Goal: Task Accomplishment & Management: Manage account settings

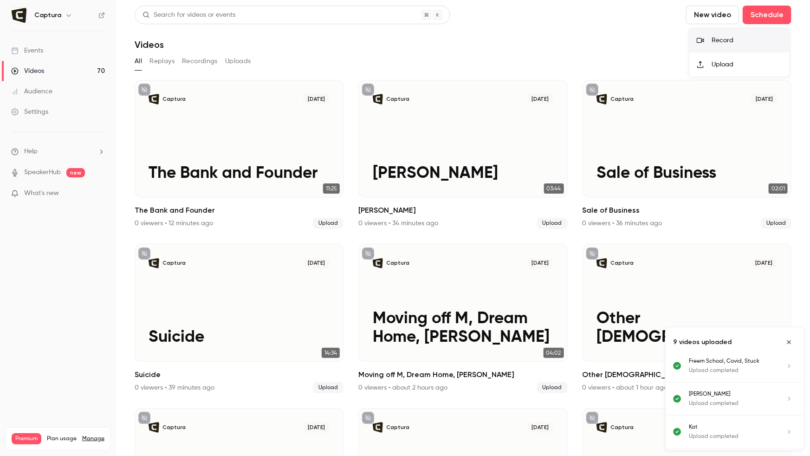
click at [686, 6] on button "New video" at bounding box center [712, 15] width 53 height 19
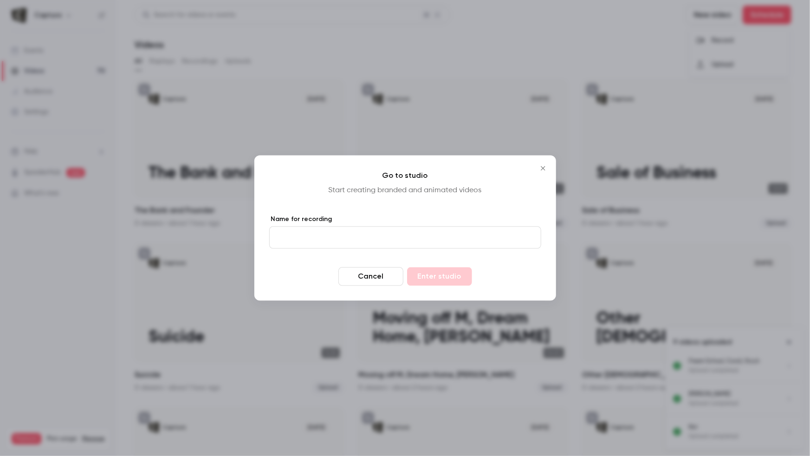
click at [400, 275] on button "Cancel" at bounding box center [371, 276] width 65 height 19
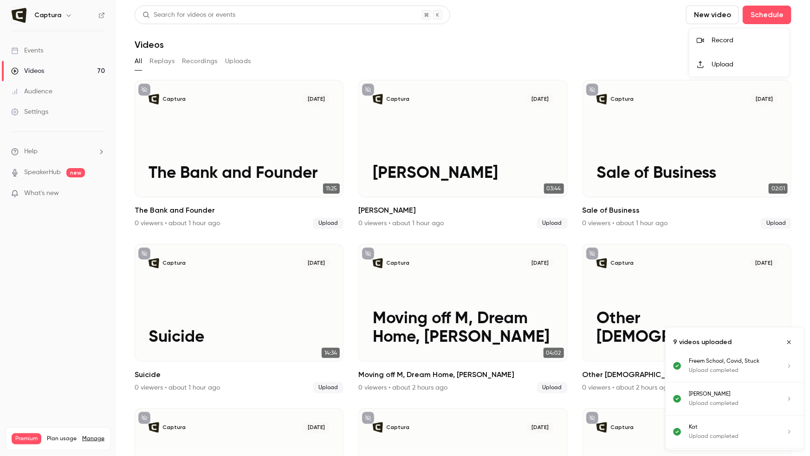
click at [315, 273] on div at bounding box center [405, 228] width 810 height 456
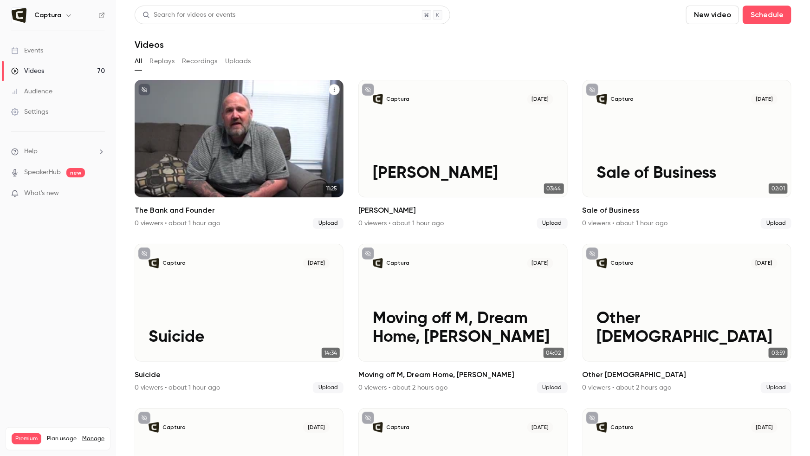
click at [260, 130] on div "Captura [DATE] The Bank and Founder" at bounding box center [239, 138] width 209 height 117
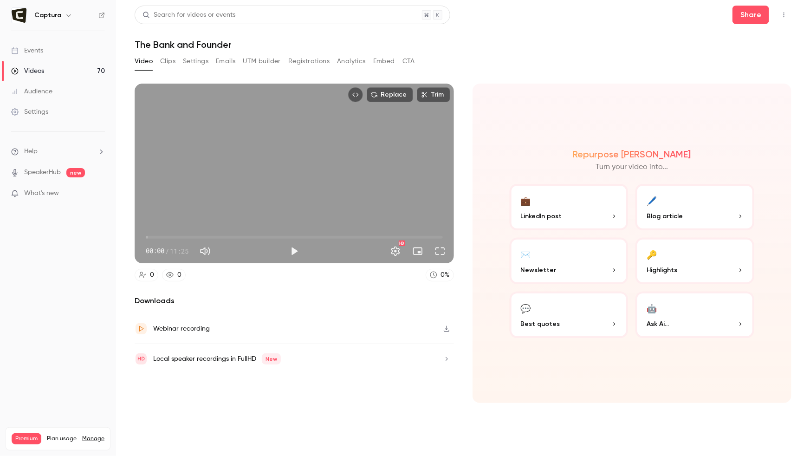
click at [172, 65] on button "Clips" at bounding box center [167, 61] width 15 height 15
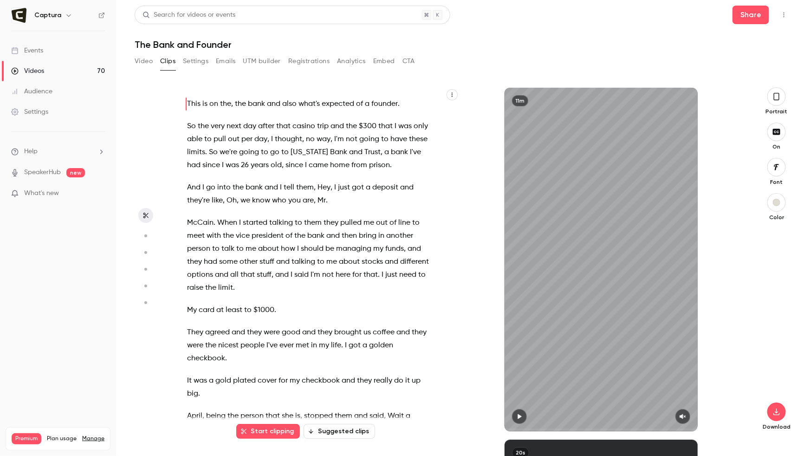
click at [147, 63] on button "Video" at bounding box center [144, 61] width 18 height 15
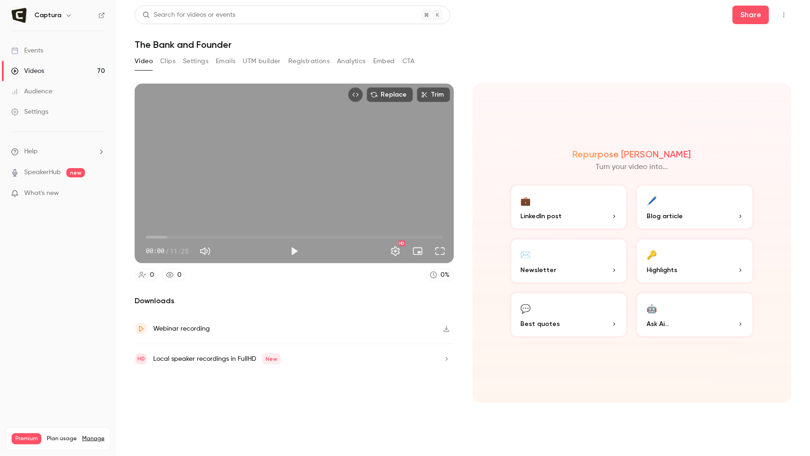
click at [79, 69] on link "Videos 70" at bounding box center [58, 71] width 116 height 20
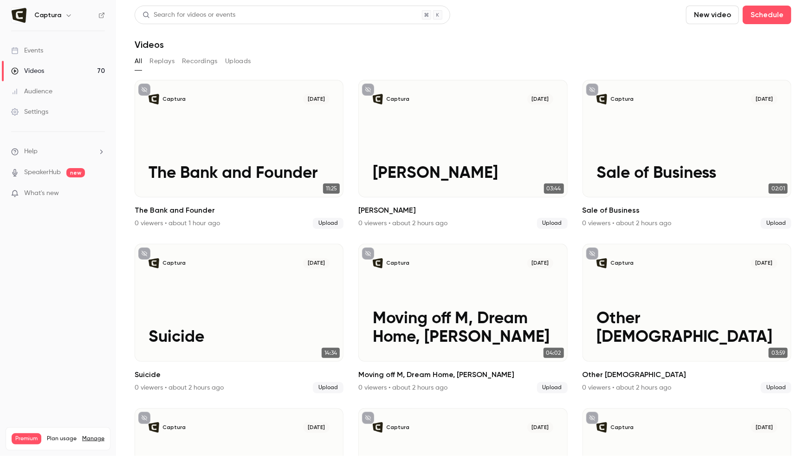
click at [53, 1] on nav "Captura Events Videos 70 Audience Settings Help SpeakerHub new What's new Premi…" at bounding box center [58, 228] width 116 height 456
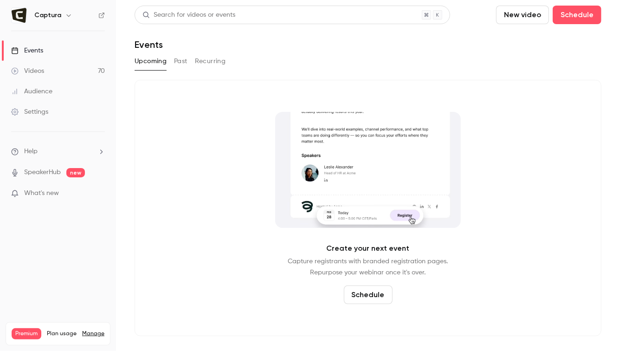
drag, startPoint x: 39, startPoint y: 67, endPoint x: 48, endPoint y: 51, distance: 18.6
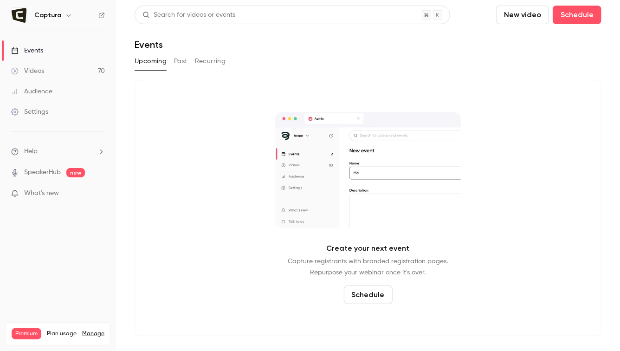
click at [39, 67] on div "Videos" at bounding box center [27, 70] width 33 height 9
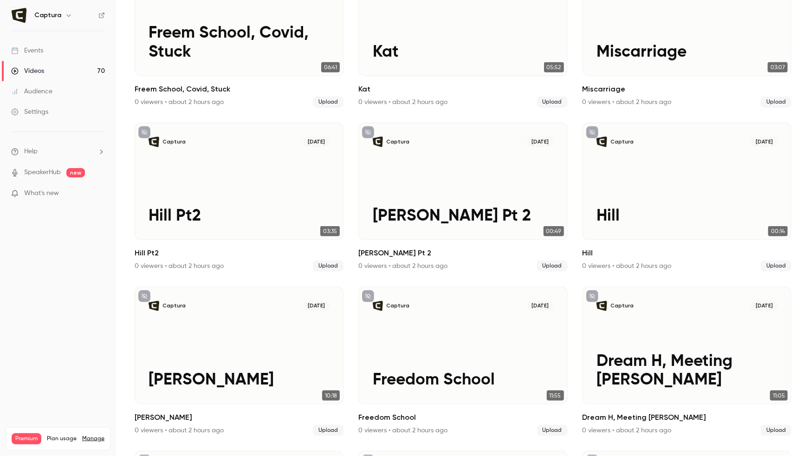
scroll to position [452, 0]
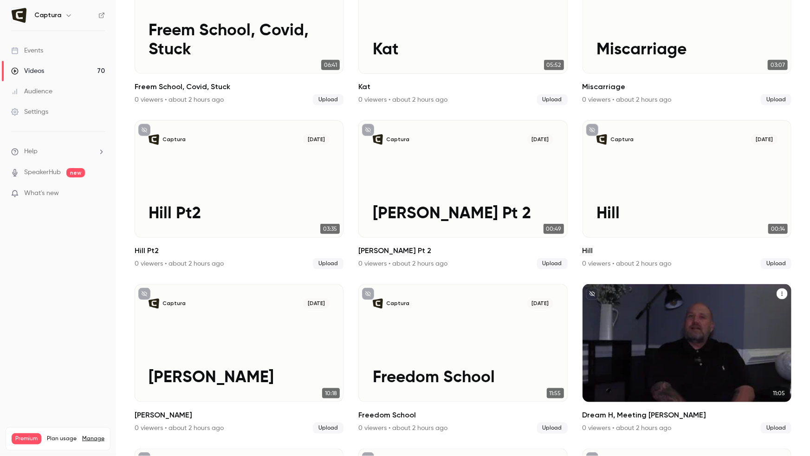
click at [681, 335] on div "Captura [DATE] Dream H, Meeting [PERSON_NAME]" at bounding box center [687, 342] width 209 height 117
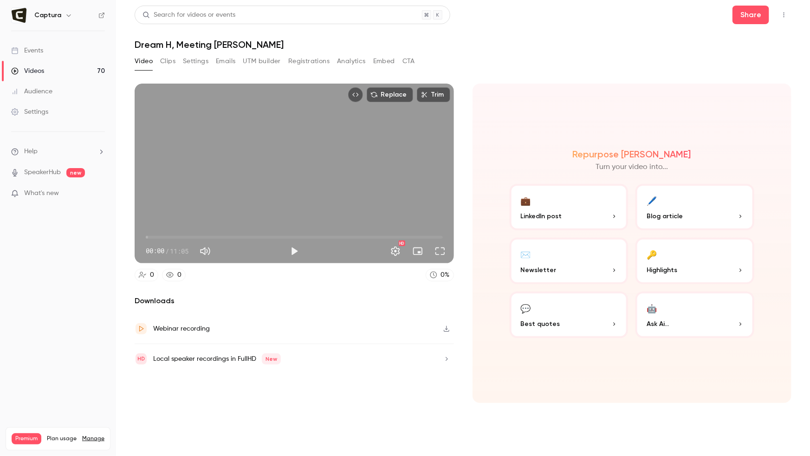
click at [174, 59] on button "Clips" at bounding box center [167, 61] width 15 height 15
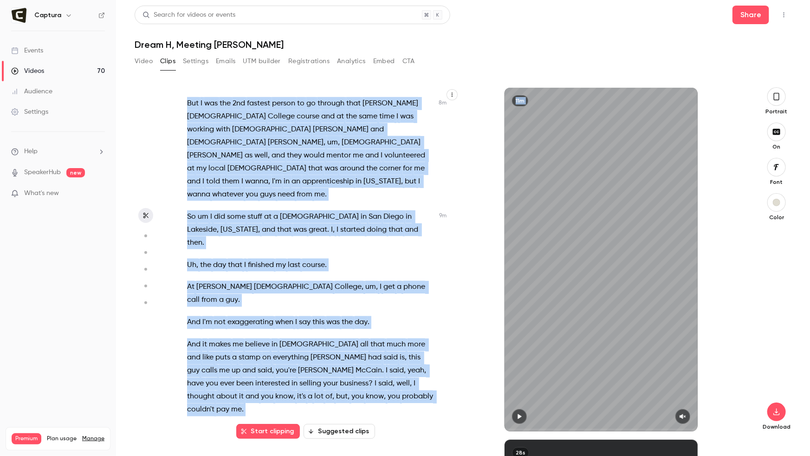
scroll to position [2578, 0]
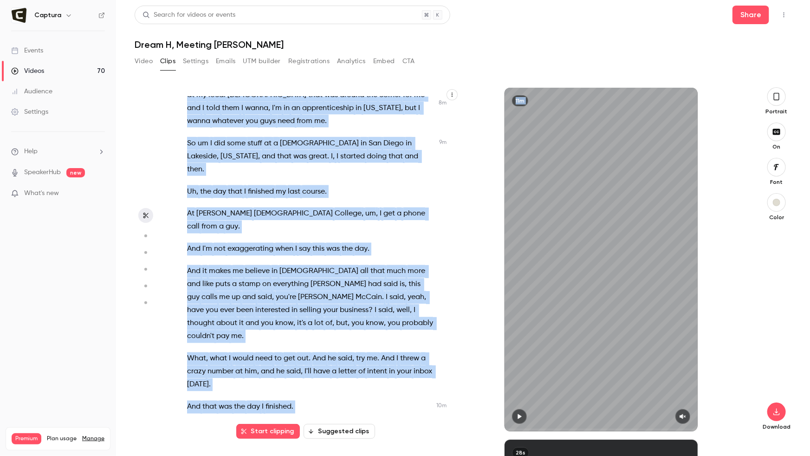
drag, startPoint x: 195, startPoint y: 112, endPoint x: 385, endPoint y: 451, distance: 389.0
click at [382, 456] on main "Search for videos or events Share Dream H, Meeting Freddy Video Clips Settings …" at bounding box center [463, 228] width 694 height 456
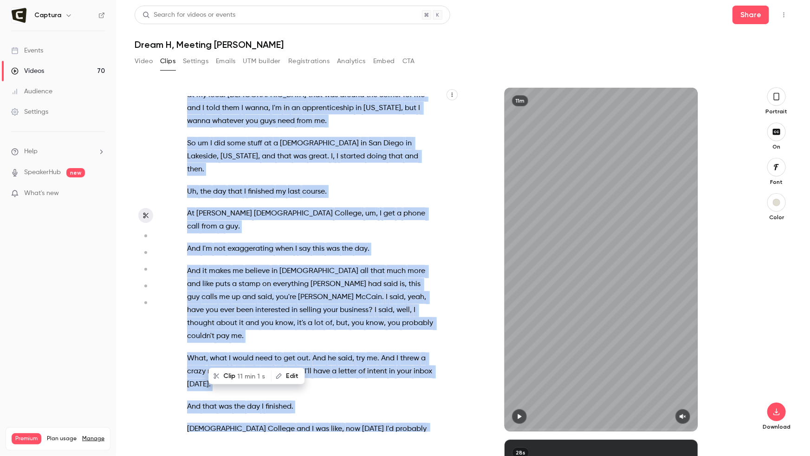
copy div "So once I really started popping at work and we realized we needed to buy a hom…"
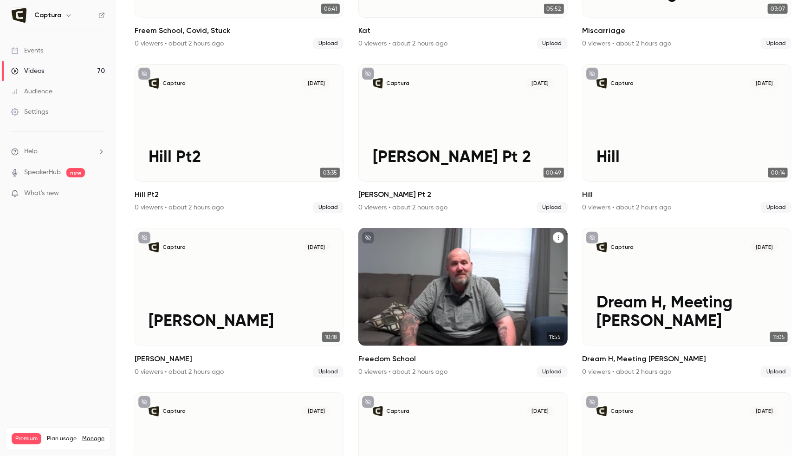
scroll to position [511, 0]
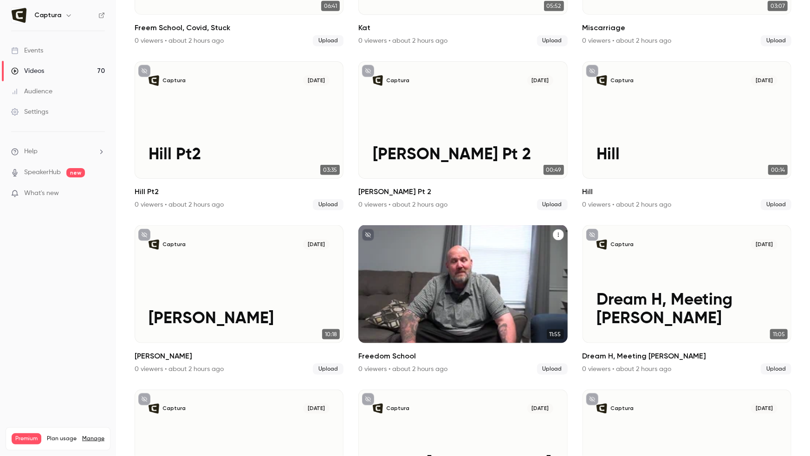
click at [416, 289] on div "Captura Oct 2 Freedom School" at bounding box center [462, 283] width 209 height 117
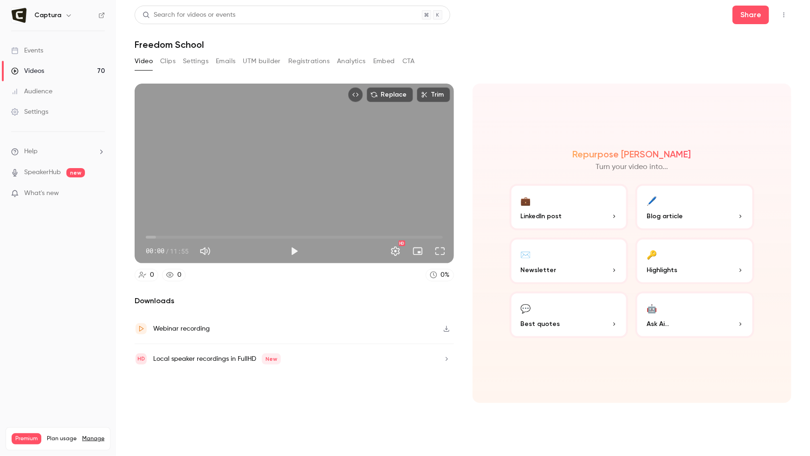
click at [160, 59] on button "Clips" at bounding box center [167, 61] width 15 height 15
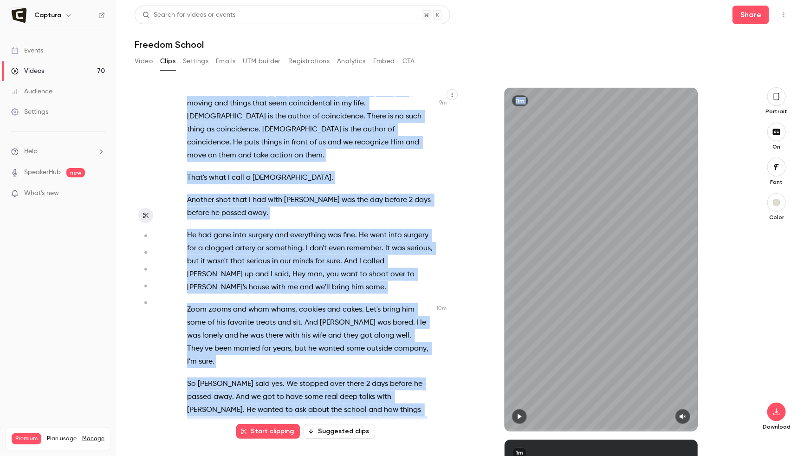
scroll to position [2319, 0]
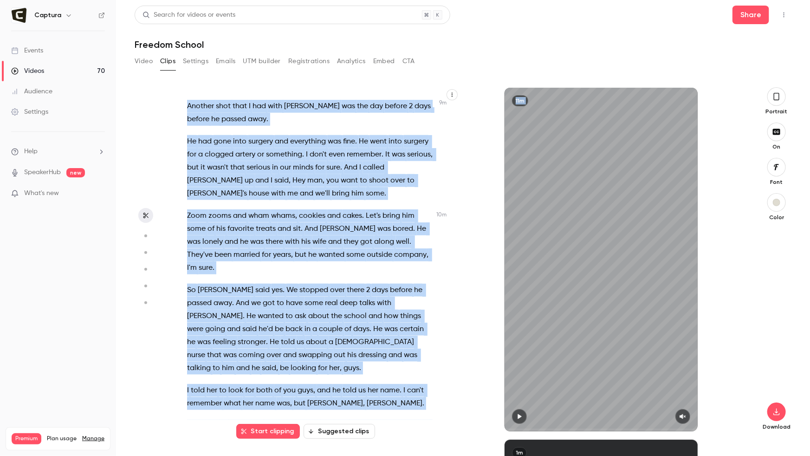
drag, startPoint x: 194, startPoint y: 107, endPoint x: 412, endPoint y: 448, distance: 404.7
click at [424, 456] on main "Search for videos or events Share Freedom School Video Clips Settings Emails UT…" at bounding box center [463, 228] width 694 height 456
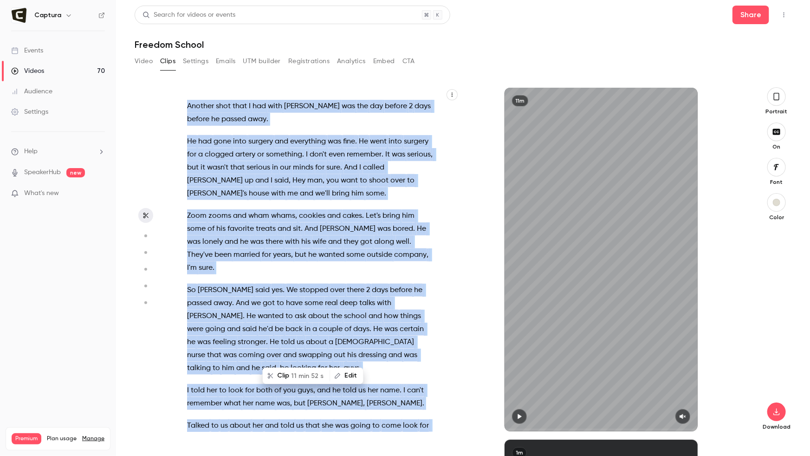
copy div "Right . This is Freedom School of Ministry . When I went through the Carris Bib…"
click at [23, 69] on div "Videos" at bounding box center [27, 70] width 33 height 9
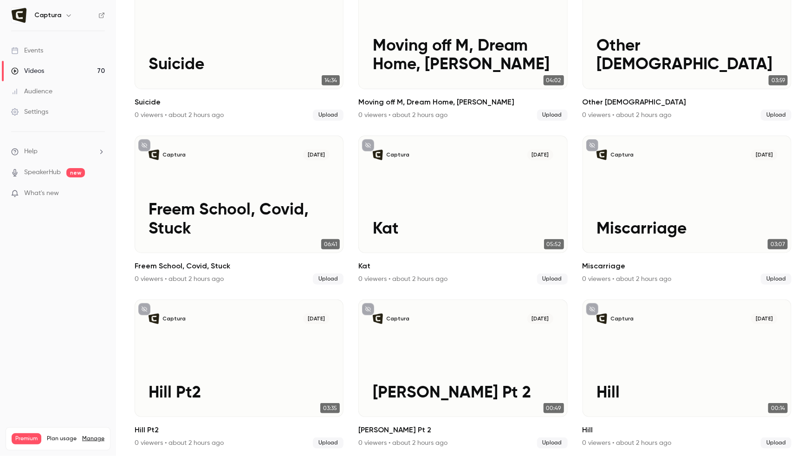
scroll to position [260, 0]
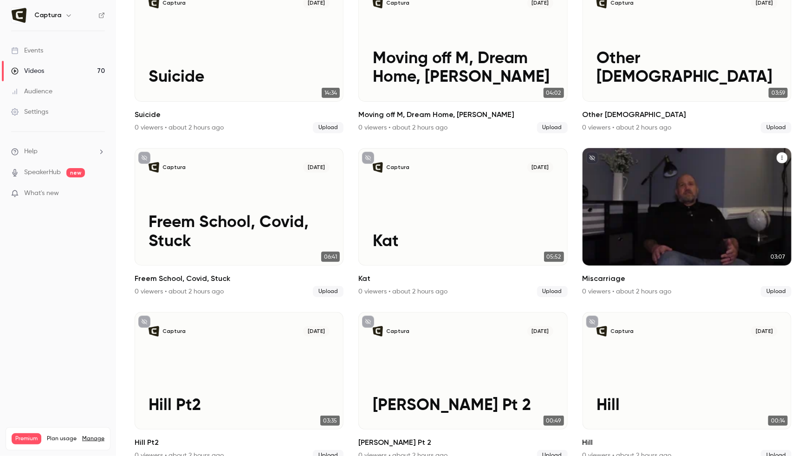
click at [646, 213] on div "Captura Oct 2 Miscarriage" at bounding box center [687, 206] width 209 height 117
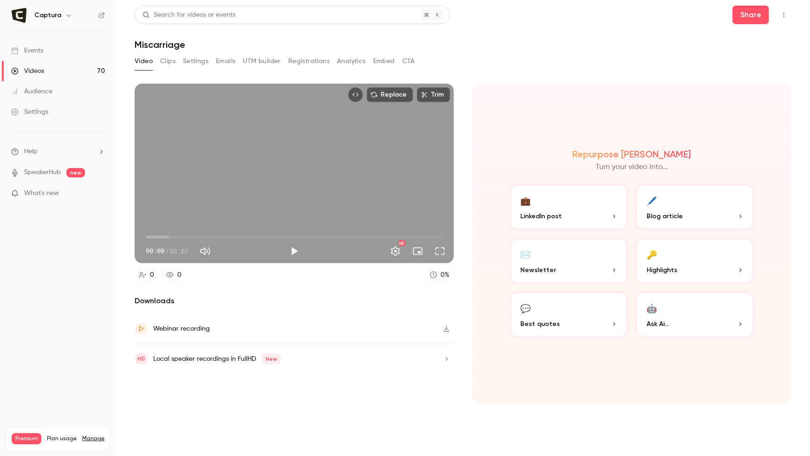
click at [171, 59] on button "Clips" at bounding box center [167, 61] width 15 height 15
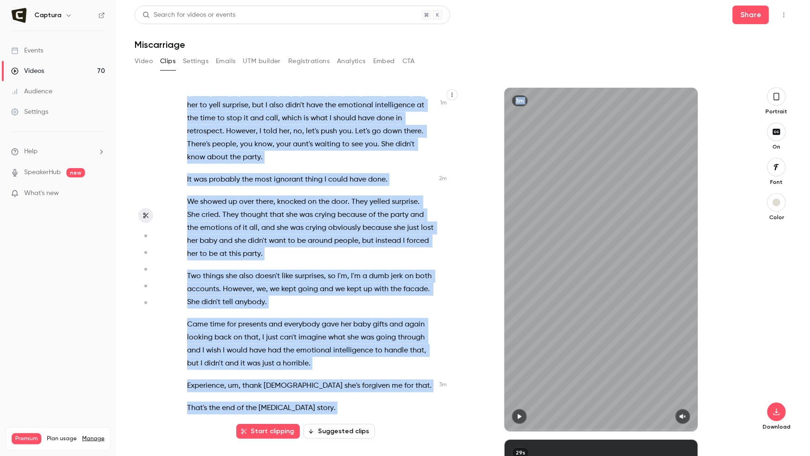
scroll to position [487, 0]
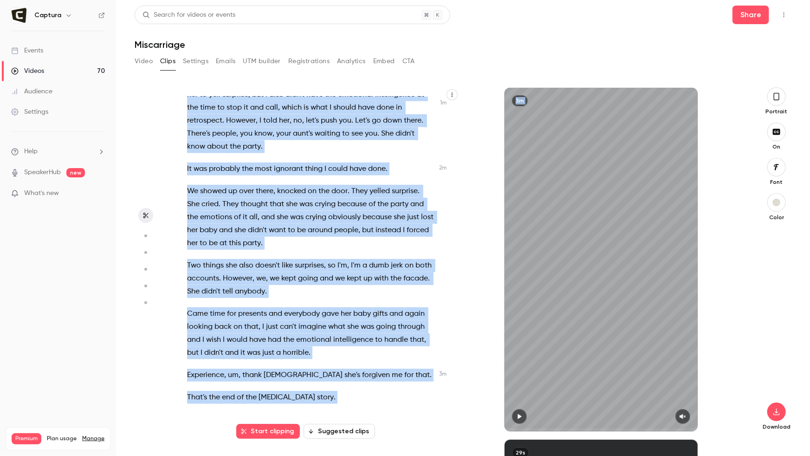
drag, startPoint x: 185, startPoint y: 102, endPoint x: 417, endPoint y: 456, distance: 423.2
click at [417, 456] on main "Search for videos or events Share Miscarriage Video Clips Settings Emails UTM b…" at bounding box center [463, 228] width 694 height 456
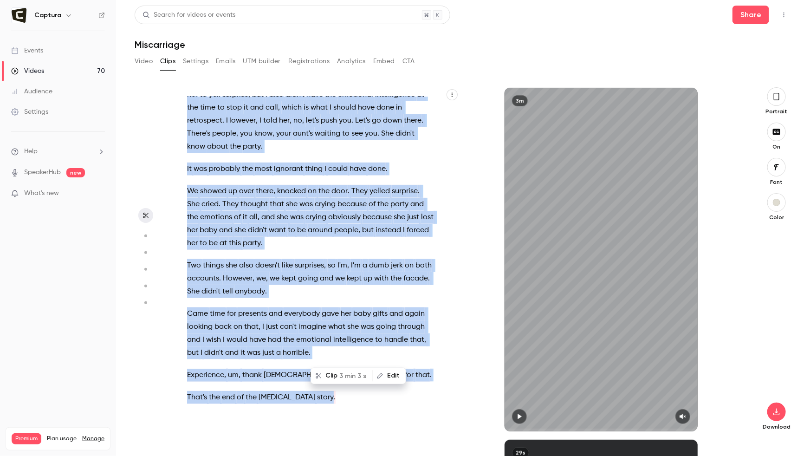
copy div "We had 2 kids already , and Timmy and Mary Beth , and we were really excited ab…"
click at [324, 331] on span "imagine" at bounding box center [313, 326] width 28 height 13
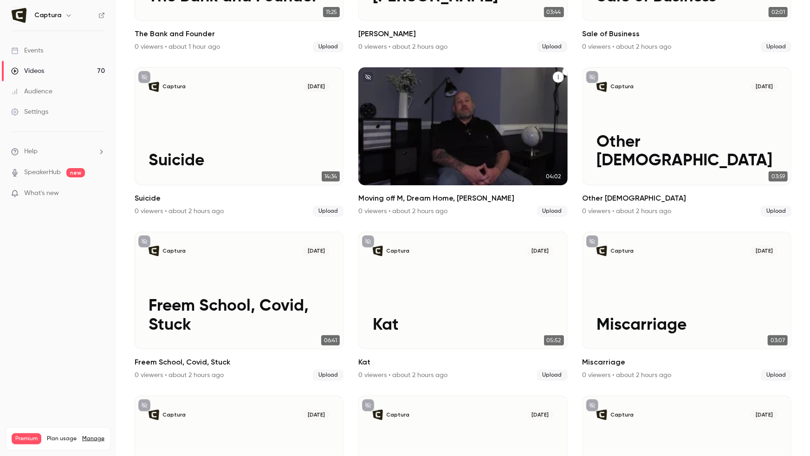
scroll to position [181, 0]
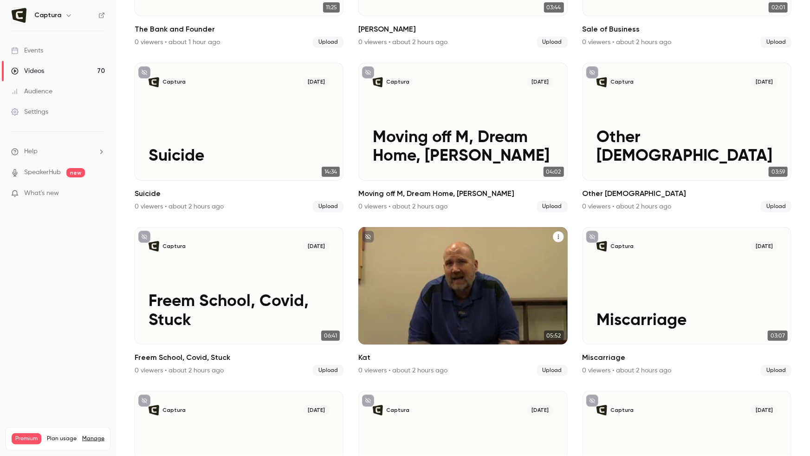
click at [448, 294] on div "Captura Oct 2 Kat" at bounding box center [462, 285] width 209 height 117
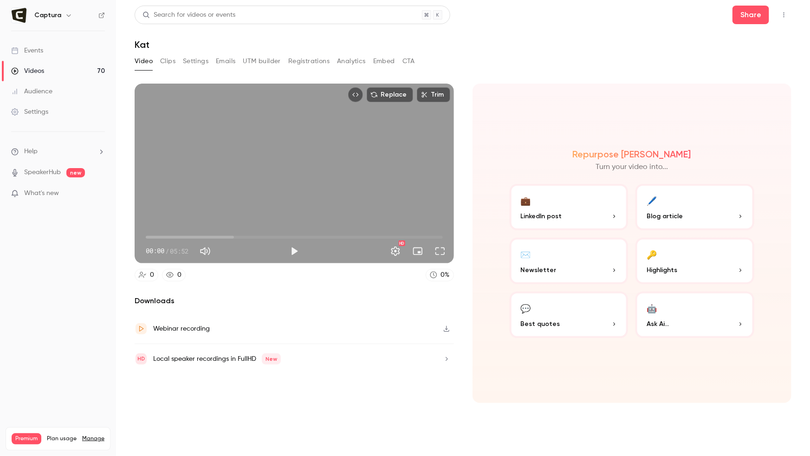
click at [170, 59] on button "Clips" at bounding box center [167, 61] width 15 height 15
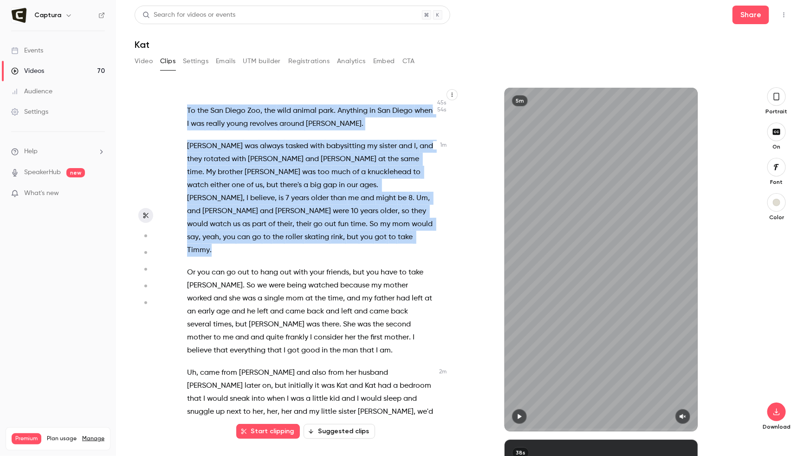
drag, startPoint x: 186, startPoint y: 100, endPoint x: 258, endPoint y: 169, distance: 100.2
click at [258, 169] on div "Cat I have 4 sisters , 3 older and 1 younger . My 2 older sisters are twins , a…" at bounding box center [316, 264] width 280 height 335
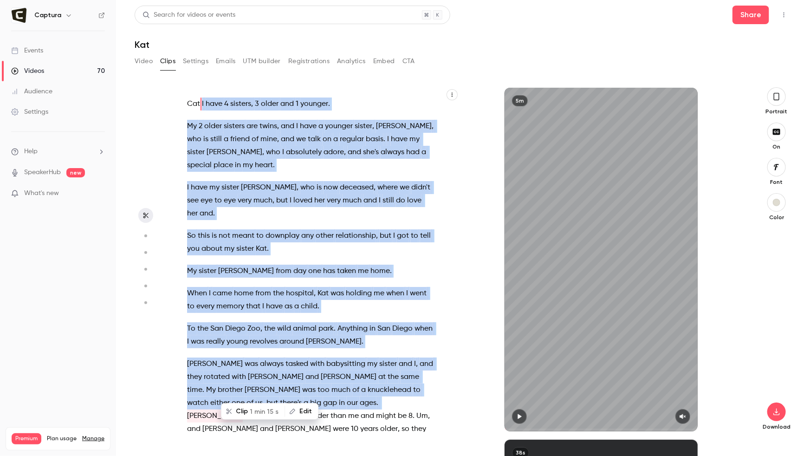
click at [198, 97] on div "Cat I have 4 sisters , 3 older and 1 younger . My 2 older sisters are twins , a…" at bounding box center [316, 264] width 280 height 335
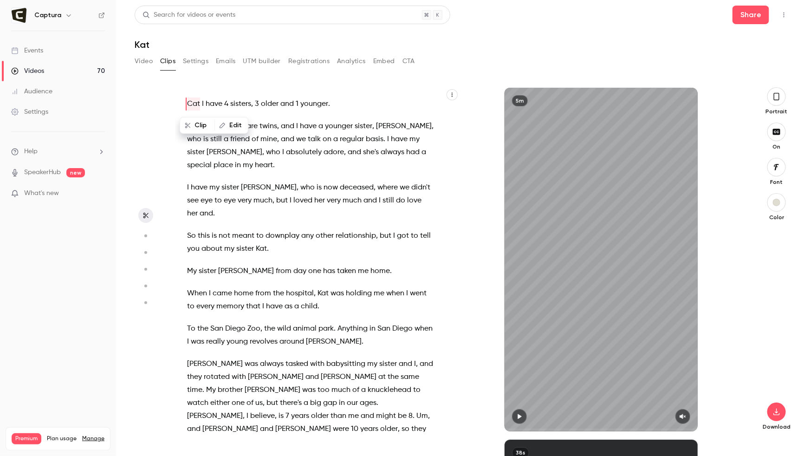
click at [184, 101] on div "Cat I have 4 sisters , 3 older and 1 younger . My 2 older sisters are twins , a…" at bounding box center [316, 264] width 280 height 335
drag, startPoint x: 213, startPoint y: 115, endPoint x: 304, endPoint y: 140, distance: 95.0
click at [308, 157] on div "Cat I have 4 sisters , 3 older and 1 younger . My 2 older sisters are twins , a…" at bounding box center [316, 264] width 280 height 335
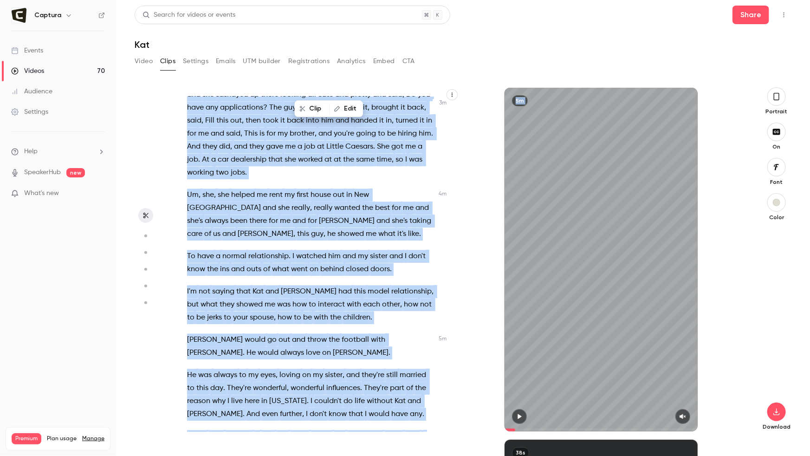
drag, startPoint x: 187, startPoint y: 102, endPoint x: 372, endPoint y: 456, distance: 399.4
click at [372, 456] on main "Search for videos or events Share Kat Video Clips Settings Emails UTM builder R…" at bounding box center [463, 228] width 694 height 456
type input "*"
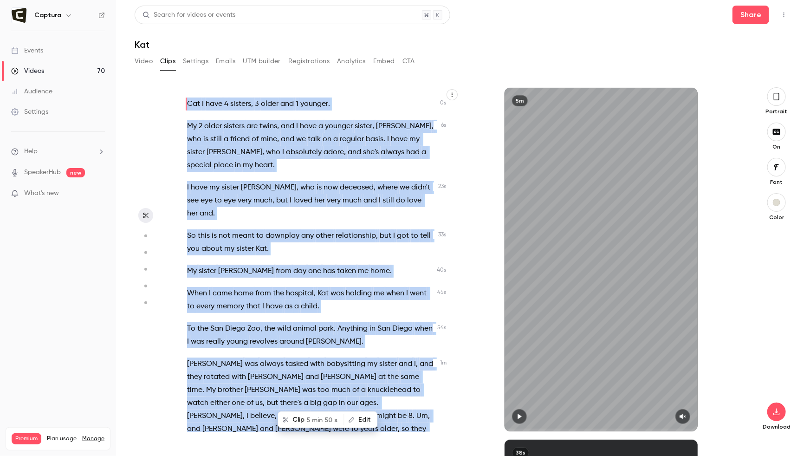
copy div "Cat I have 4 sisters , 3 older and 1 younger . My 2 older sisters are twins , a…"
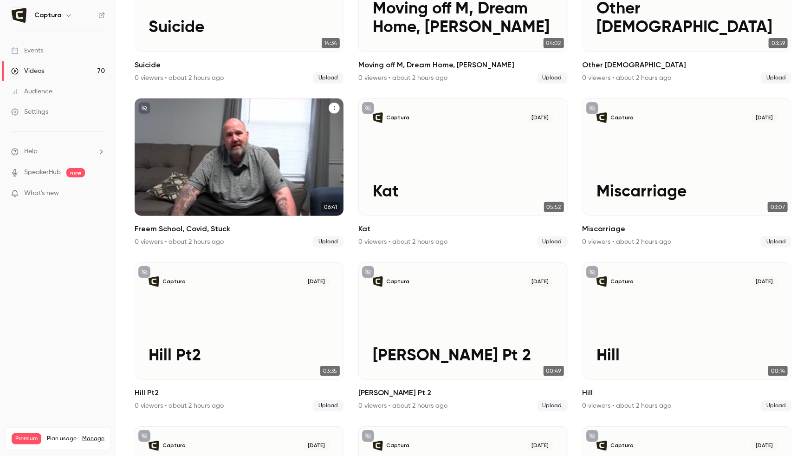
scroll to position [320, 0]
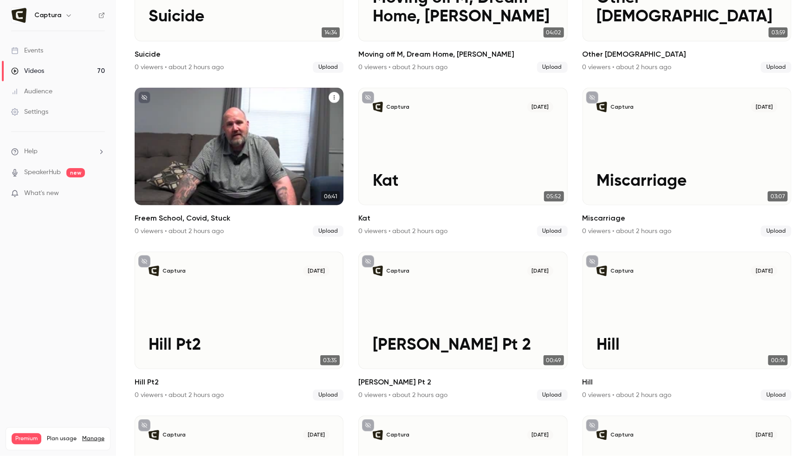
click at [241, 163] on p "Freem School, Covid, Stuck" at bounding box center [239, 172] width 181 height 38
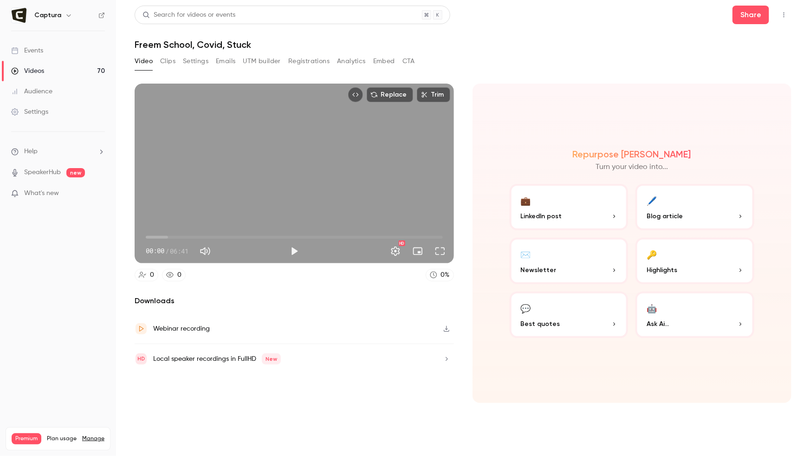
click at [252, 44] on h1 "Freem School, Covid, Stuck" at bounding box center [463, 44] width 657 height 11
drag, startPoint x: 249, startPoint y: 44, endPoint x: 135, endPoint y: 43, distance: 114.2
click at [135, 43] on h1 "Freem School, Covid, Stuck" at bounding box center [463, 44] width 657 height 11
copy h1 "Freem School, Covid, Stuck"
click at [172, 57] on button "Clips" at bounding box center [167, 61] width 15 height 15
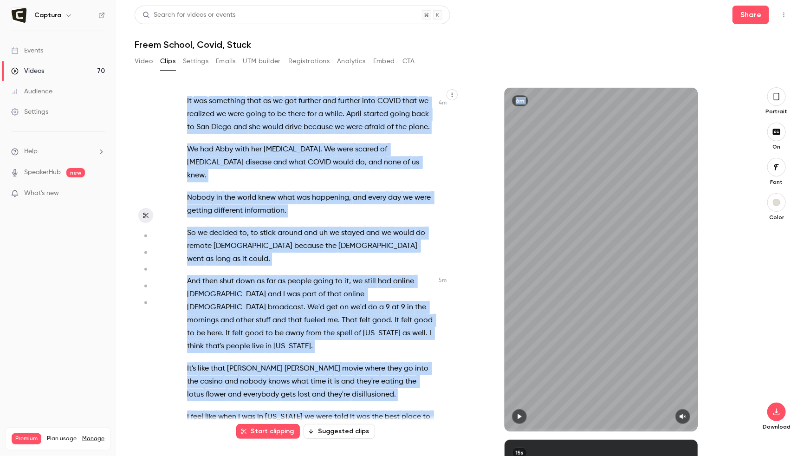
scroll to position [1073, 0]
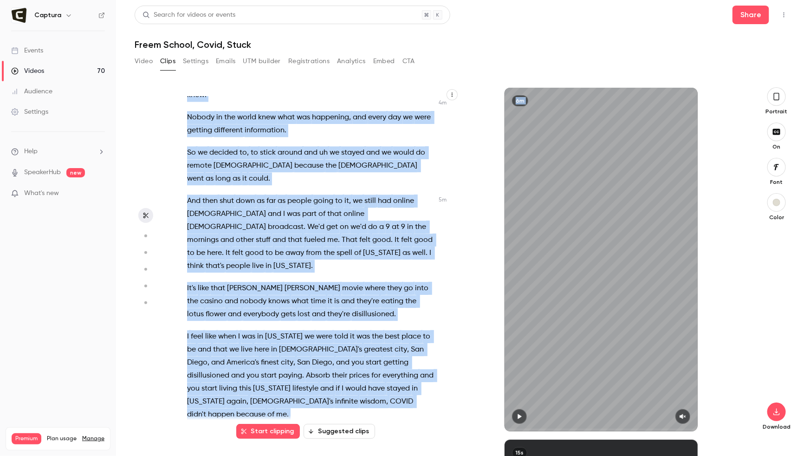
drag, startPoint x: 192, startPoint y: 106, endPoint x: 444, endPoint y: 451, distance: 427.7
click at [444, 456] on div "This is Freedom School of Ministry , COVID , and getting stuck in Virginia . So…" at bounding box center [460, 271] width 568 height 369
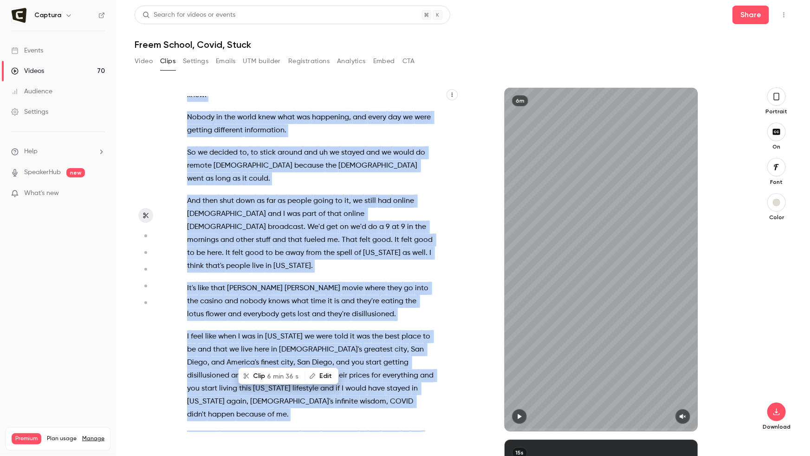
copy div "This is Freedom School of Ministry , COVID , and getting stuck in Virginia . So…"
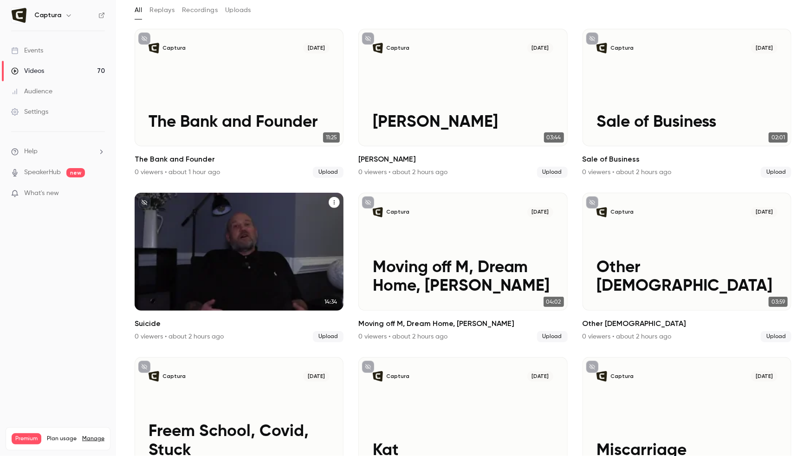
scroll to position [111, 0]
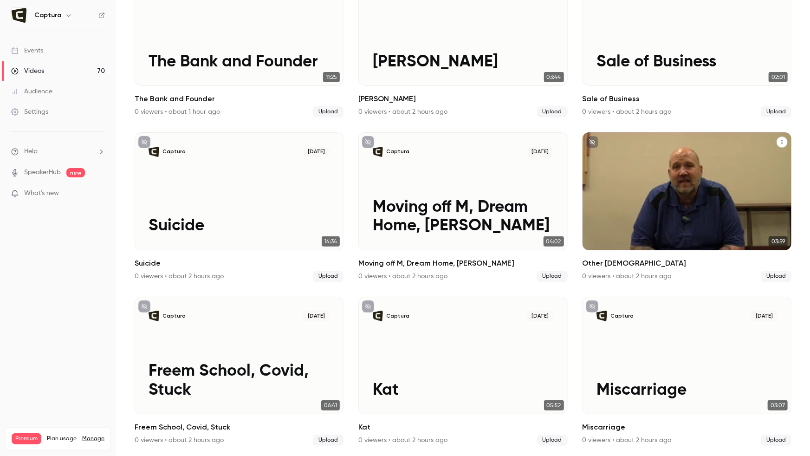
click at [657, 179] on div "Captura Oct 2 Other Pastors" at bounding box center [687, 190] width 209 height 117
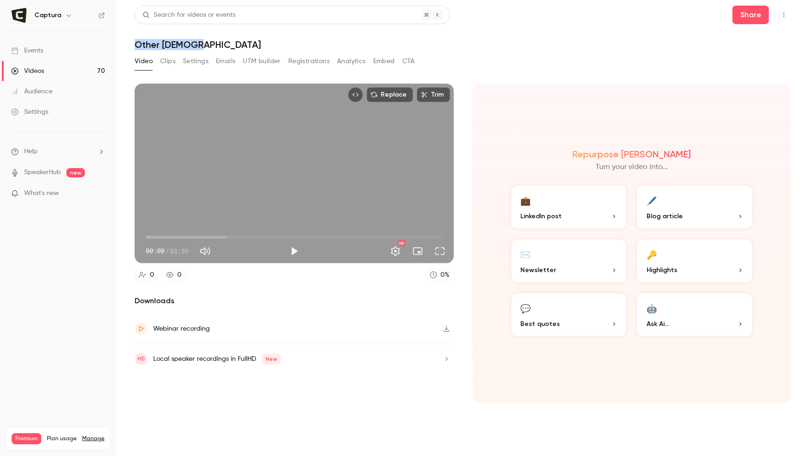
drag, startPoint x: 192, startPoint y: 45, endPoint x: 122, endPoint y: 45, distance: 70.1
click at [122, 45] on main "Search for videos or events Share Other Pastors Video Clips Settings Emails UTM…" at bounding box center [463, 228] width 694 height 456
click at [166, 61] on button "Clips" at bounding box center [167, 61] width 15 height 15
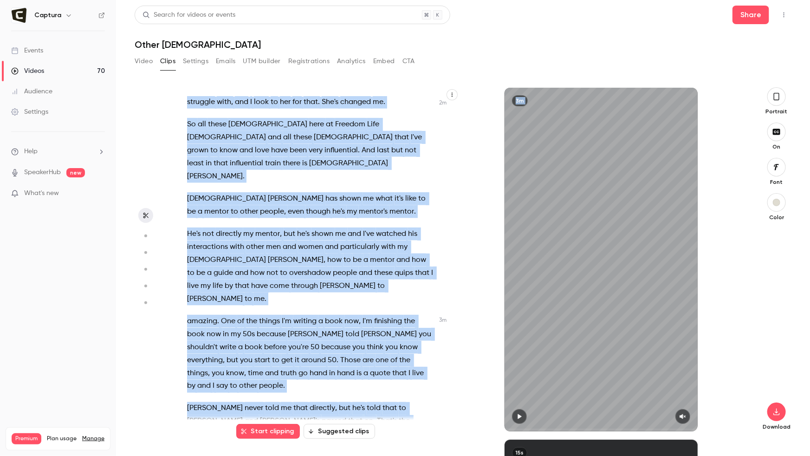
scroll to position [609, 0]
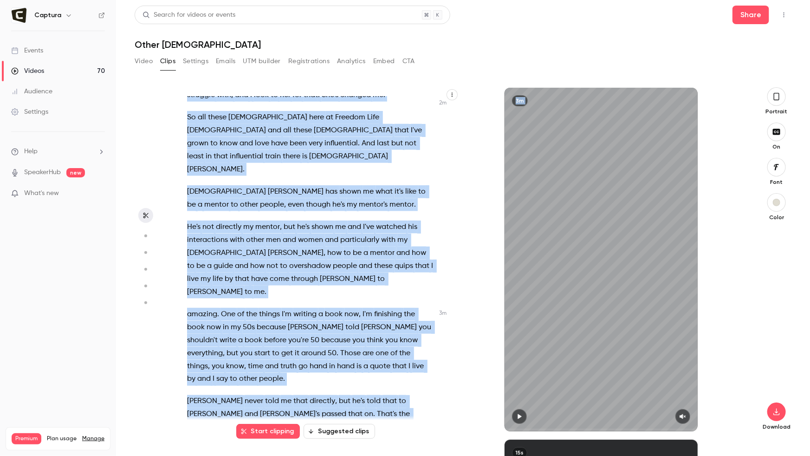
drag, startPoint x: 188, startPoint y: 99, endPoint x: 359, endPoint y: 456, distance: 395.4
click at [359, 456] on main "Search for videos or events Share Other Pastors Video Clips Settings Emails UTM…" at bounding box center [463, 228] width 694 height 456
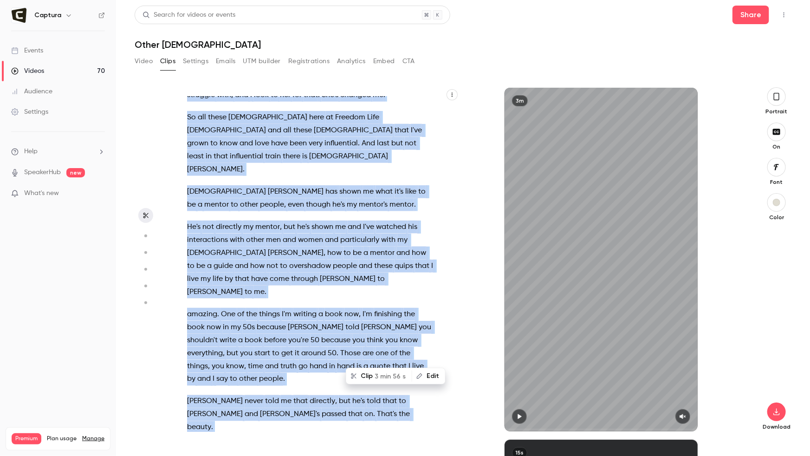
copy div "Other pastors I talked about James . I talked about Chuck . I've talked about P…"
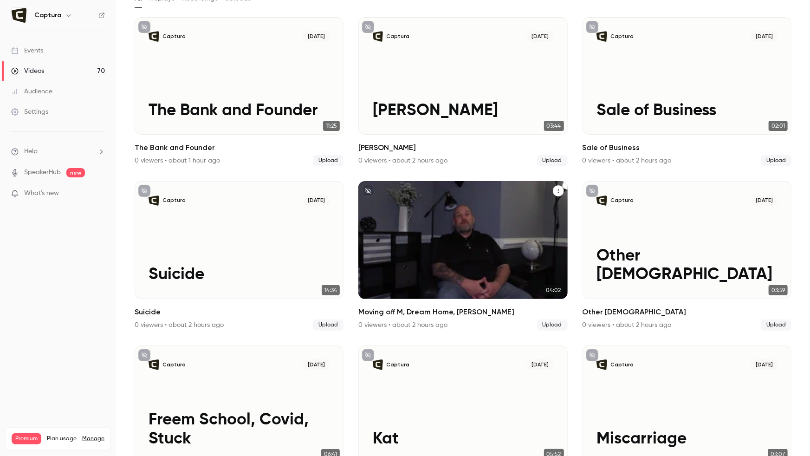
scroll to position [54, 0]
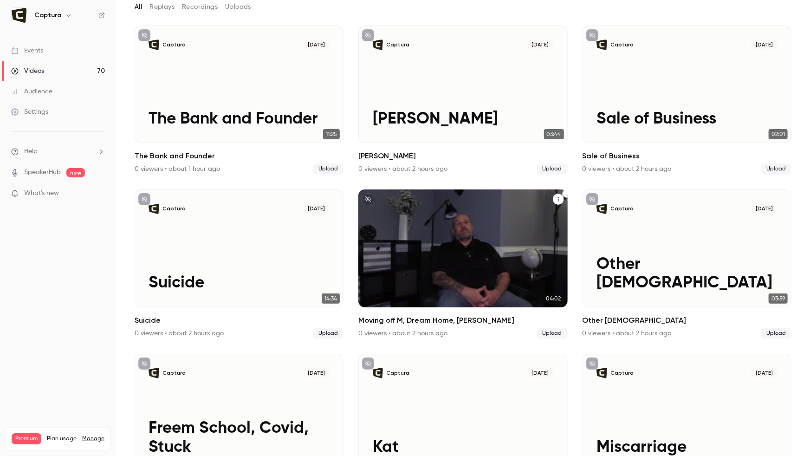
click at [444, 215] on div "Captura Oct 2 Moving off M, Dream Home, Freddy" at bounding box center [462, 247] width 209 height 117
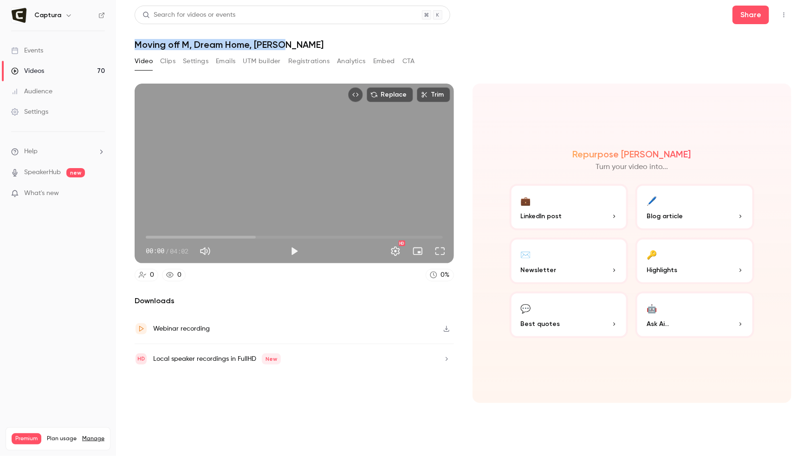
drag, startPoint x: 284, startPoint y: 47, endPoint x: 122, endPoint y: 46, distance: 162.1
click at [122, 46] on main "Search for videos or events Share Moving off M, Dream Home, Freddy Video Clips …" at bounding box center [463, 228] width 694 height 456
click at [169, 60] on button "Clips" at bounding box center [167, 61] width 15 height 15
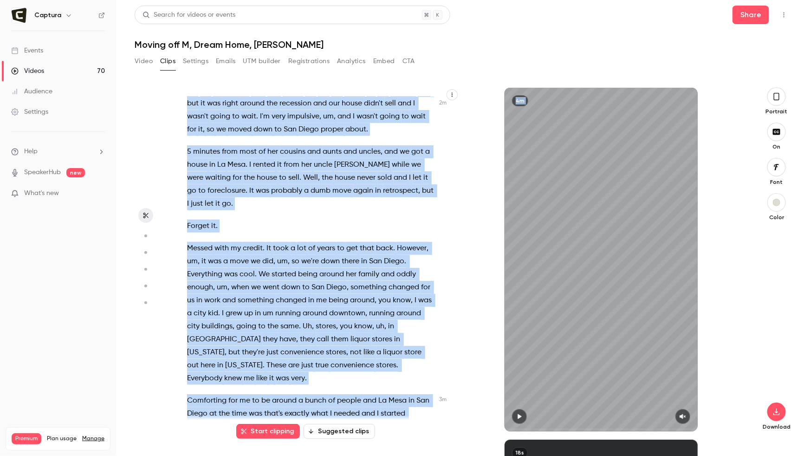
scroll to position [632, 0]
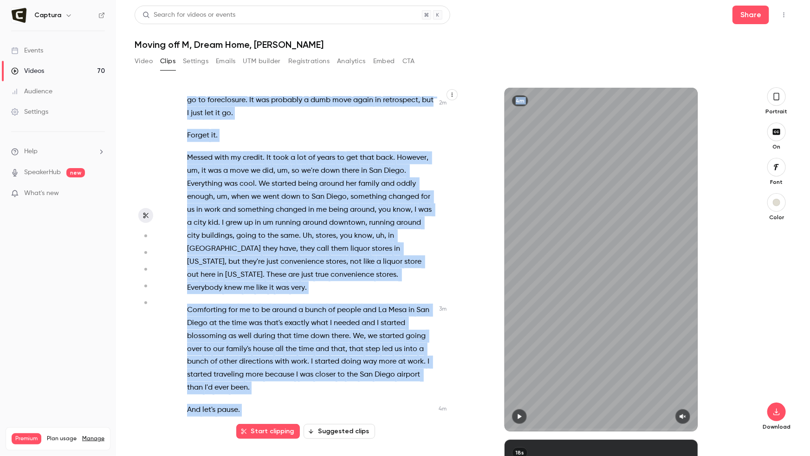
drag, startPoint x: 201, startPoint y: 105, endPoint x: 458, endPoint y: 445, distance: 426.4
click at [445, 456] on main "Search for videos or events Share Moving off M, Dream Home, Freddy Video Clips …" at bounding box center [463, 228] width 694 height 456
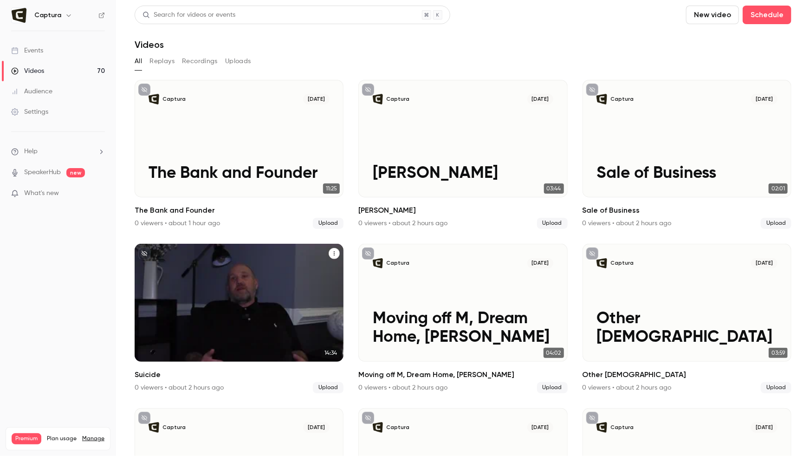
click at [266, 313] on div "Captura Oct 2 Suicide" at bounding box center [239, 302] width 209 height 117
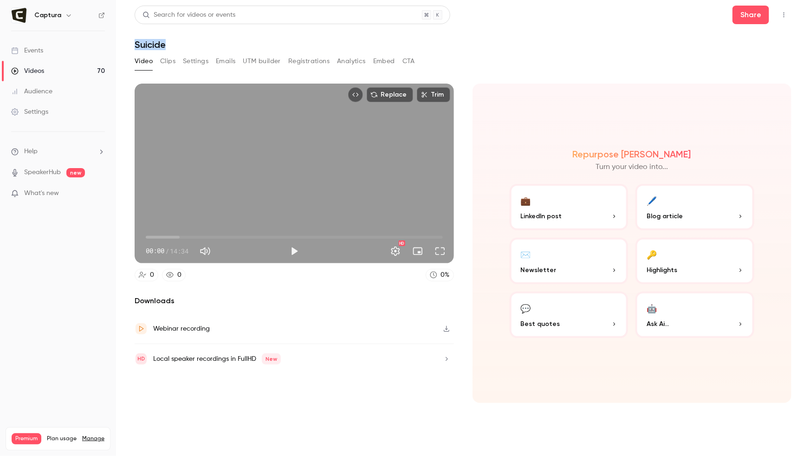
drag, startPoint x: 171, startPoint y: 41, endPoint x: 132, endPoint y: 40, distance: 38.6
click at [132, 40] on main "Search for videos or events Share Suicide Video Clips Settings Emails UTM build…" at bounding box center [463, 228] width 694 height 456
click at [166, 59] on button "Clips" at bounding box center [167, 61] width 15 height 15
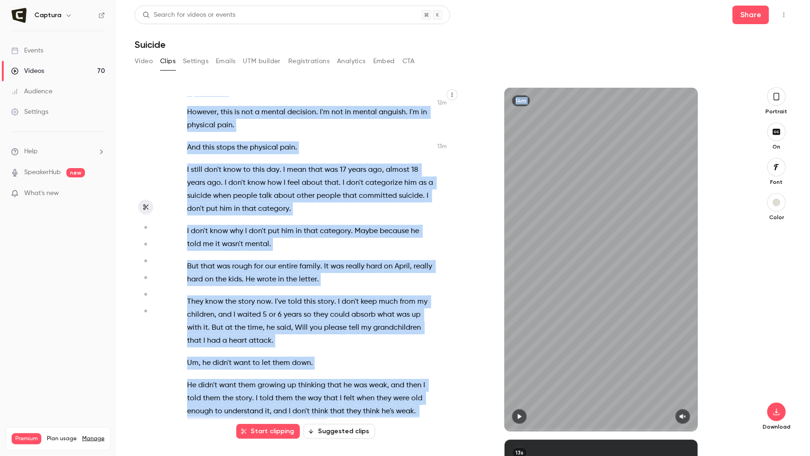
scroll to position [3215, 0]
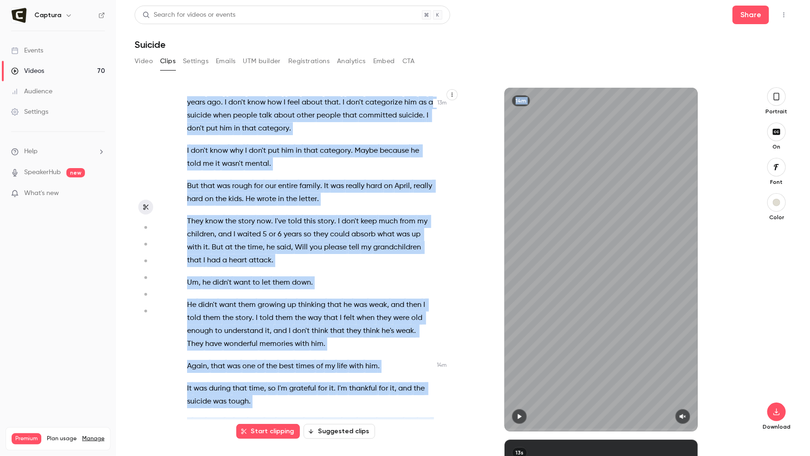
drag, startPoint x: 190, startPoint y: 104, endPoint x: 357, endPoint y: 456, distance: 389.5
click at [357, 456] on main "Search for videos or events Share Suicide Video Clips Settings Emails UTM build…" at bounding box center [463, 228] width 694 height 456
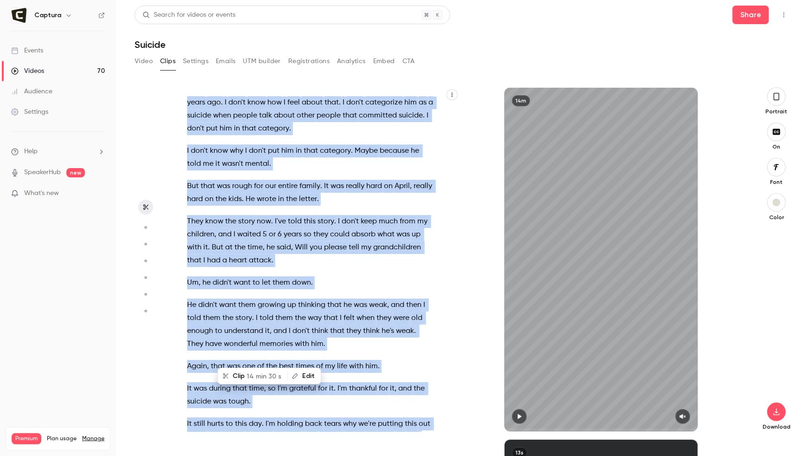
copy div "This is my father's suicide . So April had been pregnant about 8 months and in …"
click at [32, 70] on div "Videos" at bounding box center [27, 70] width 33 height 9
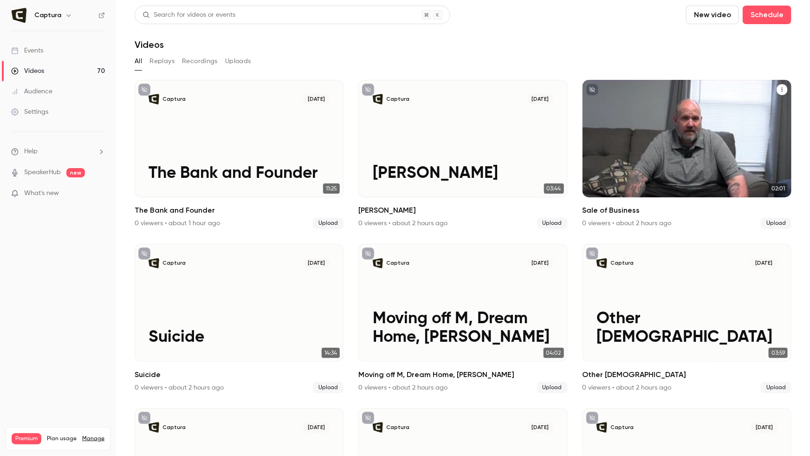
click at [675, 160] on div "Captura Oct 2 Sale of Business" at bounding box center [687, 138] width 209 height 117
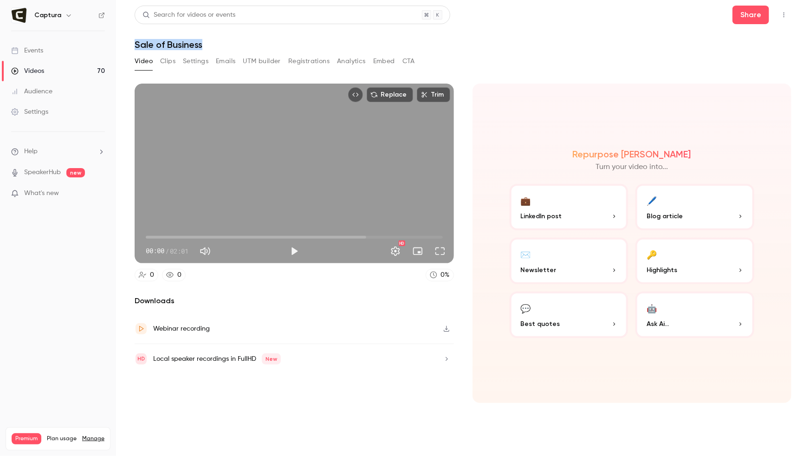
drag, startPoint x: 131, startPoint y: 44, endPoint x: 207, endPoint y: 41, distance: 75.8
click at [214, 43] on main "Search for videos or events Share Sale of Business Video Clips Settings Emails …" at bounding box center [463, 228] width 694 height 456
copy h1 "Sale of Business"
click at [167, 64] on button "Clips" at bounding box center [167, 61] width 15 height 15
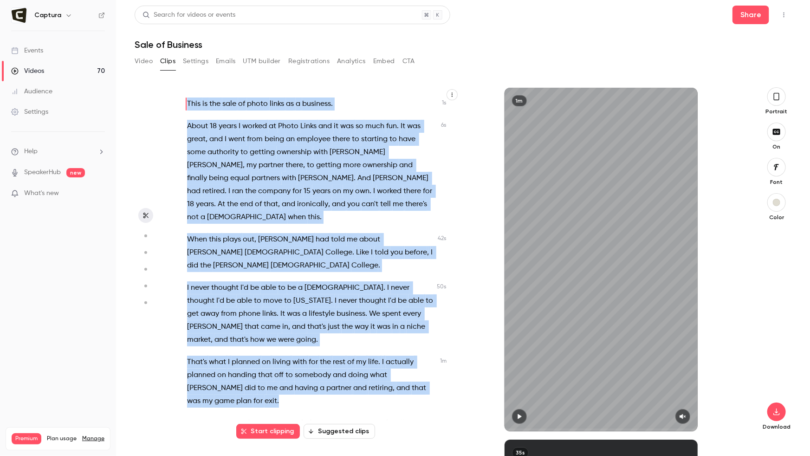
scroll to position [97, 0]
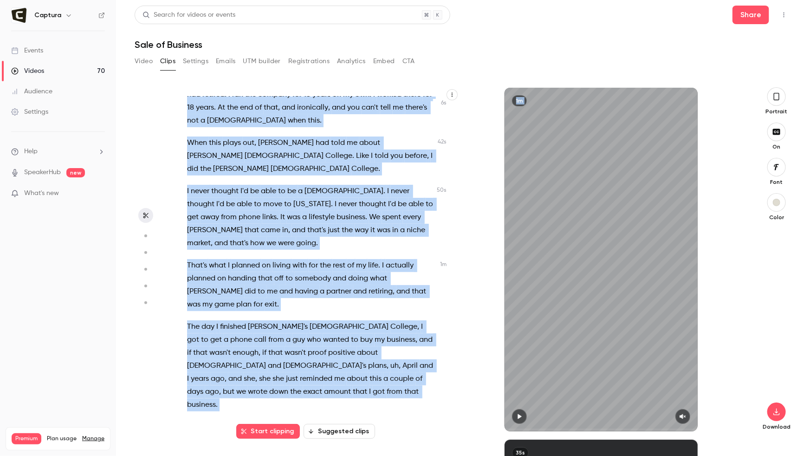
drag, startPoint x: 187, startPoint y: 98, endPoint x: 406, endPoint y: 456, distance: 419.0
click at [406, 456] on div "This is the sale of photo links as a business . About 18 years I worked at Phot…" at bounding box center [460, 271] width 568 height 369
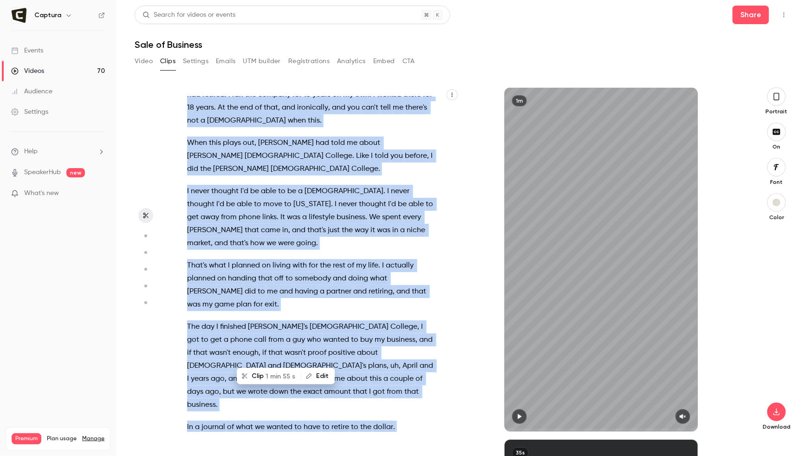
copy div "This is the sale of photo links as a business . About 18 years I worked at Phot…"
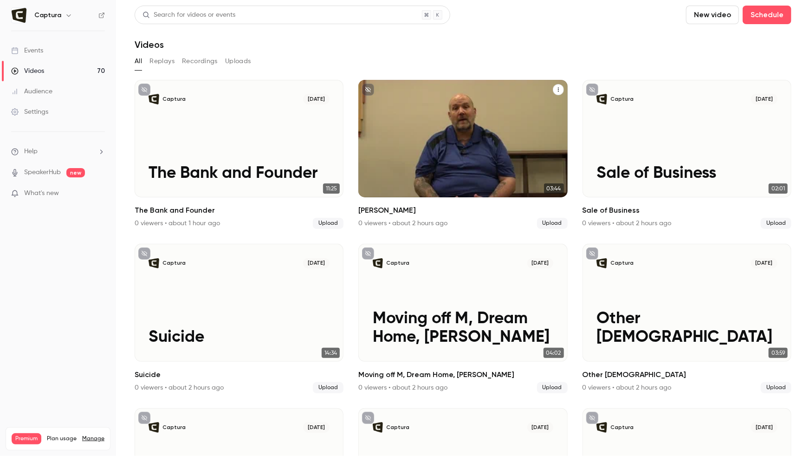
click at [423, 144] on div "Captura Oct 2 James" at bounding box center [462, 138] width 209 height 117
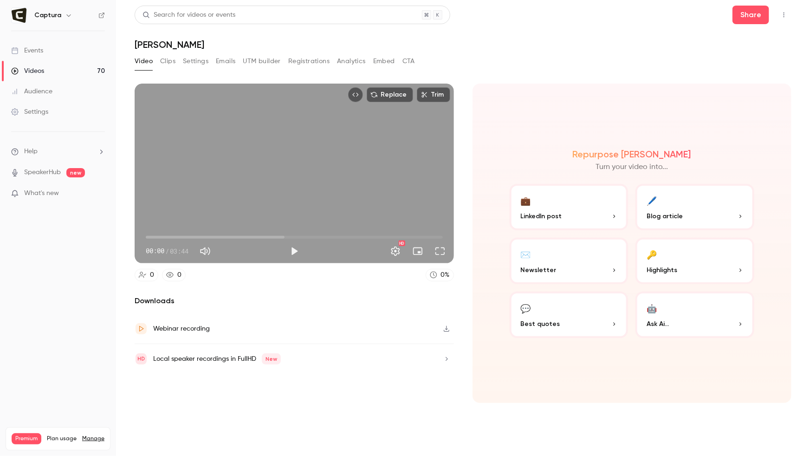
click at [169, 63] on button "Clips" at bounding box center [167, 61] width 15 height 15
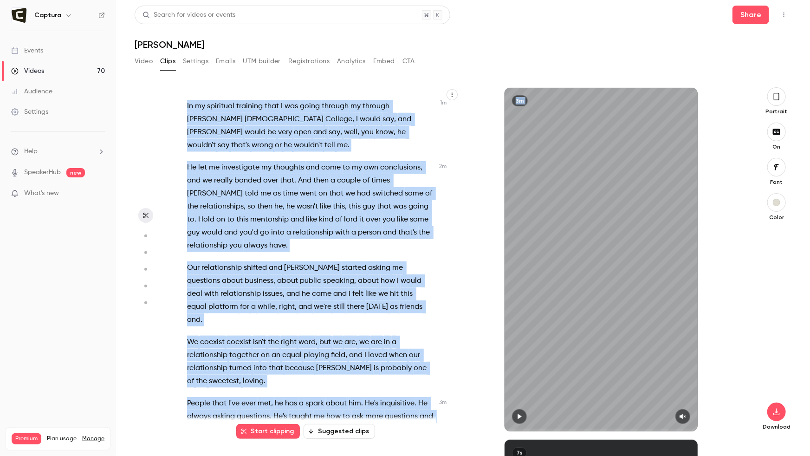
scroll to position [534, 0]
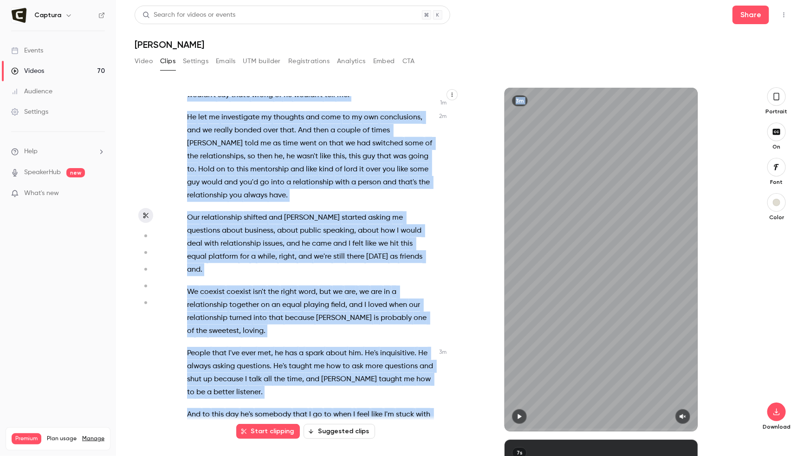
drag, startPoint x: 229, startPoint y: 113, endPoint x: 484, endPoint y: 456, distance: 427.1
click at [484, 456] on div "Influential people , James . Pastor James and I met here in Virginia when I cam…" at bounding box center [460, 271] width 568 height 369
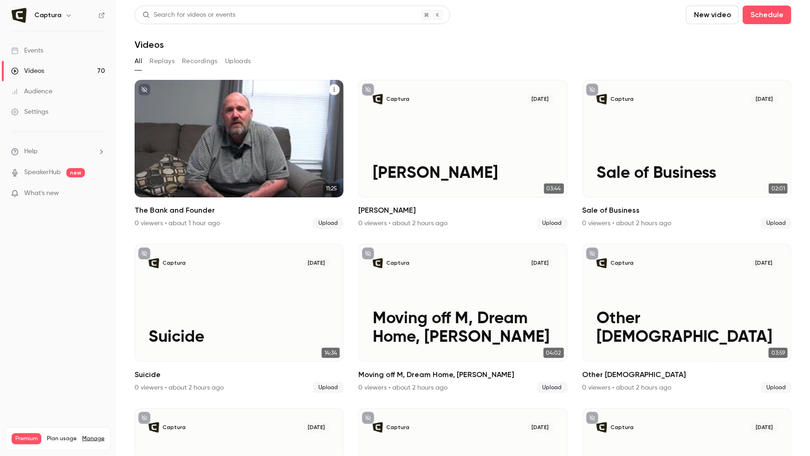
click at [229, 130] on div "Captura Oct 2 The Bank and Founder" at bounding box center [239, 138] width 209 height 117
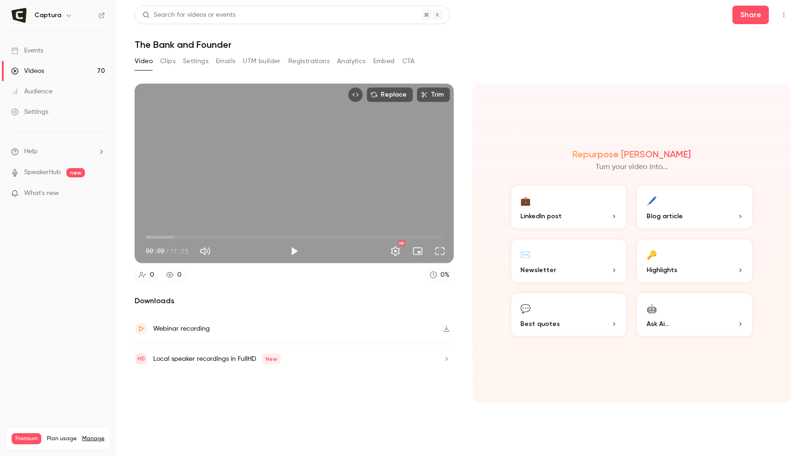
click at [167, 61] on button "Clips" at bounding box center [167, 61] width 15 height 15
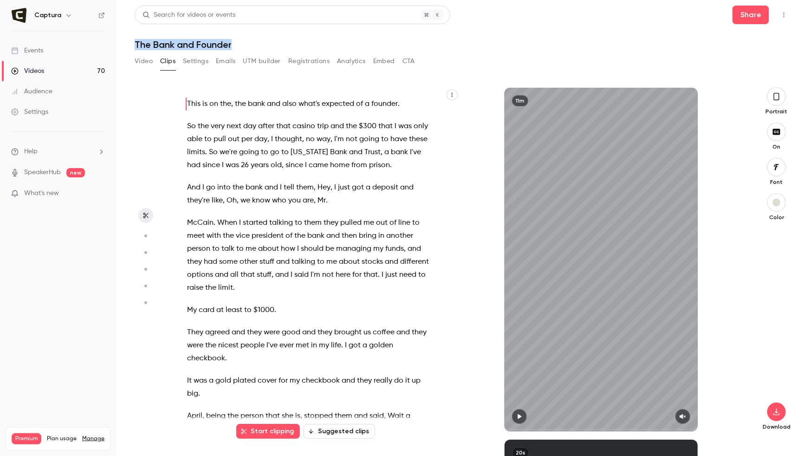
drag, startPoint x: 241, startPoint y: 44, endPoint x: 131, endPoint y: 43, distance: 109.6
click at [131, 43] on main "Search for videos or events Share The Bank and Founder Video Clips Settings Ema…" at bounding box center [463, 228] width 694 height 456
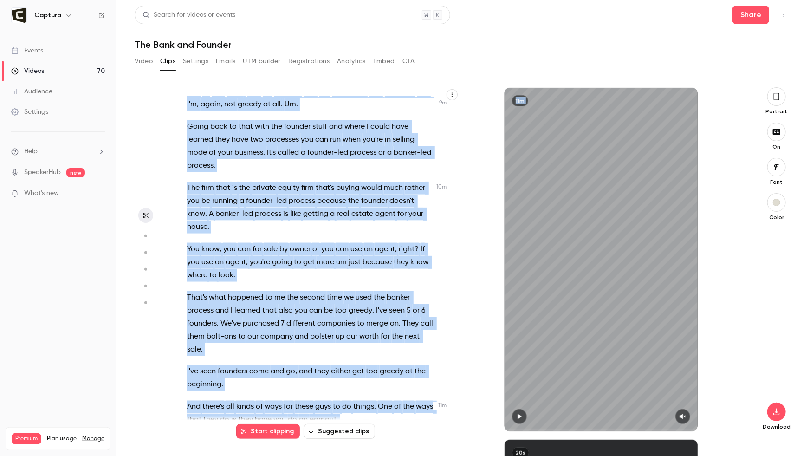
scroll to position [2472, 0]
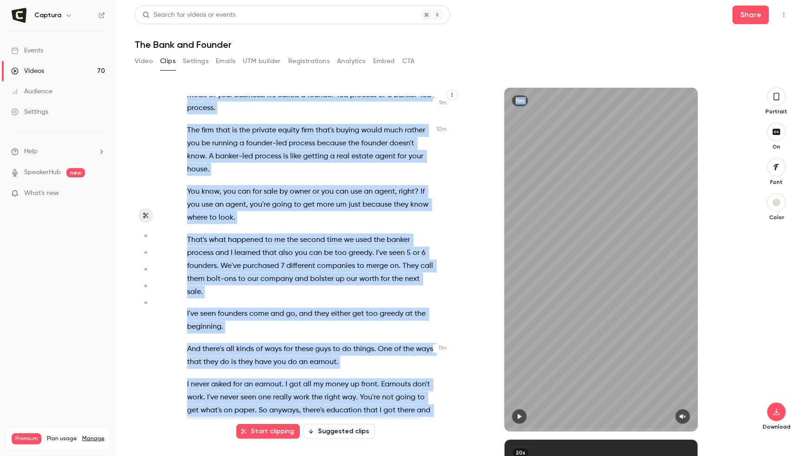
drag, startPoint x: 267, startPoint y: 132, endPoint x: 460, endPoint y: 451, distance: 373.2
click at [467, 456] on main "Search for videos or events Share The Bank and Founder Video Clips Settings Ema…" at bounding box center [463, 228] width 694 height 456
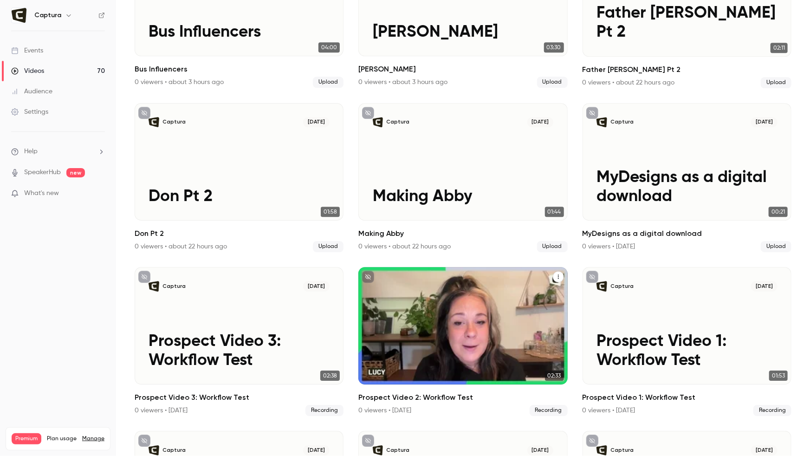
scroll to position [1248, 0]
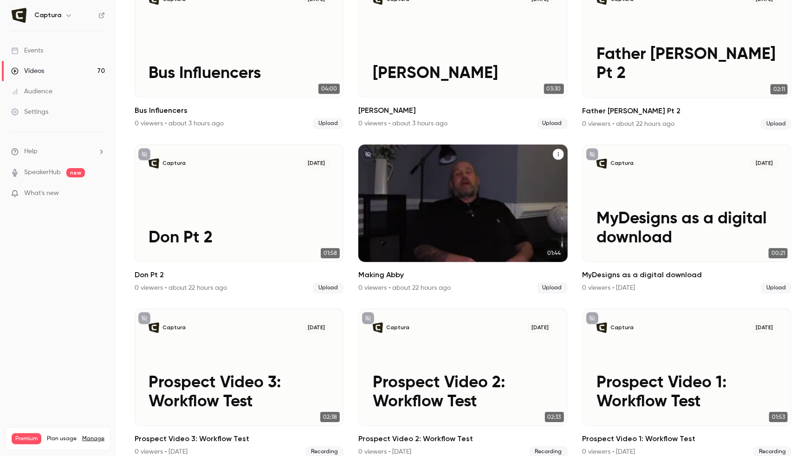
click at [556, 153] on icon "Making Abby" at bounding box center [559, 154] width 6 height 6
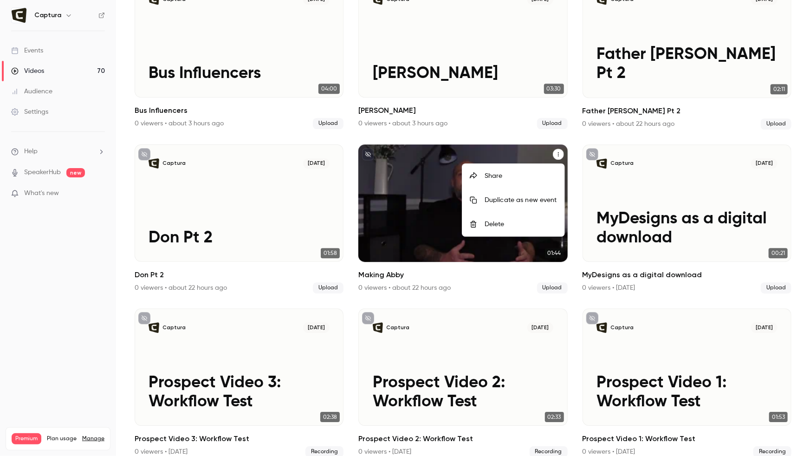
click at [506, 222] on div "Delete" at bounding box center [521, 224] width 72 height 9
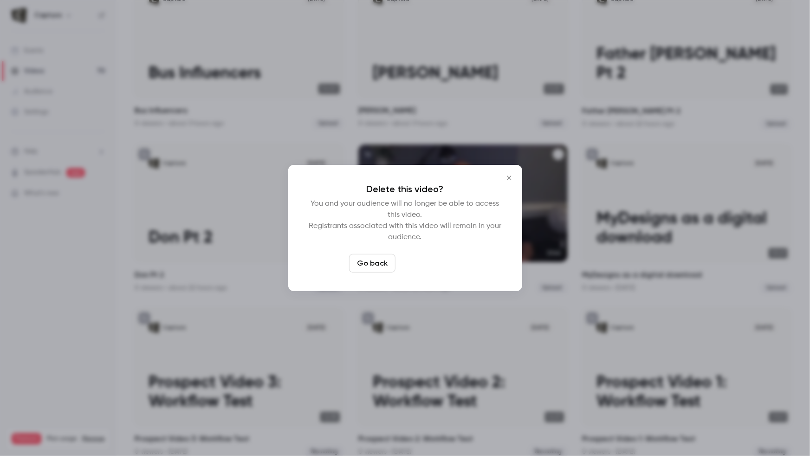
click at [432, 268] on button "Delete video" at bounding box center [430, 263] width 62 height 19
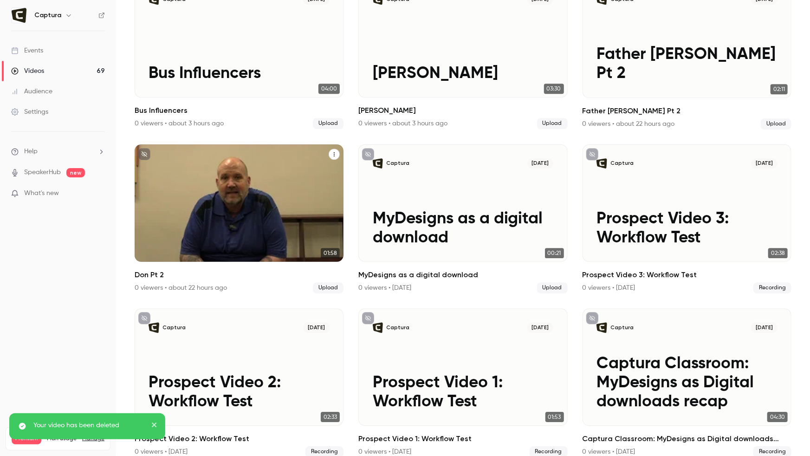
click at [336, 154] on icon "Don Pt 2" at bounding box center [335, 154] width 6 height 6
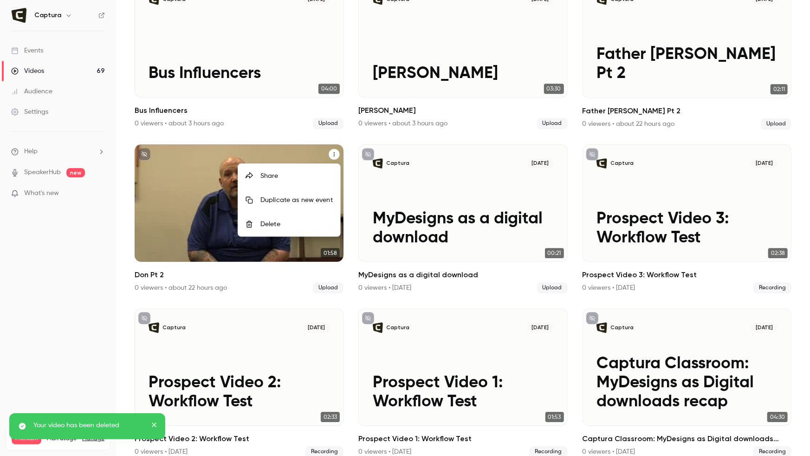
click at [316, 225] on div "Delete" at bounding box center [297, 224] width 72 height 9
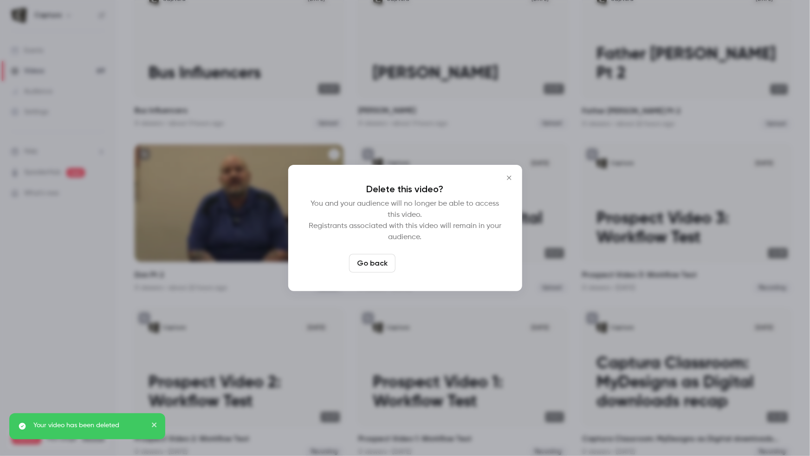
click at [455, 260] on button "Delete video" at bounding box center [430, 263] width 62 height 19
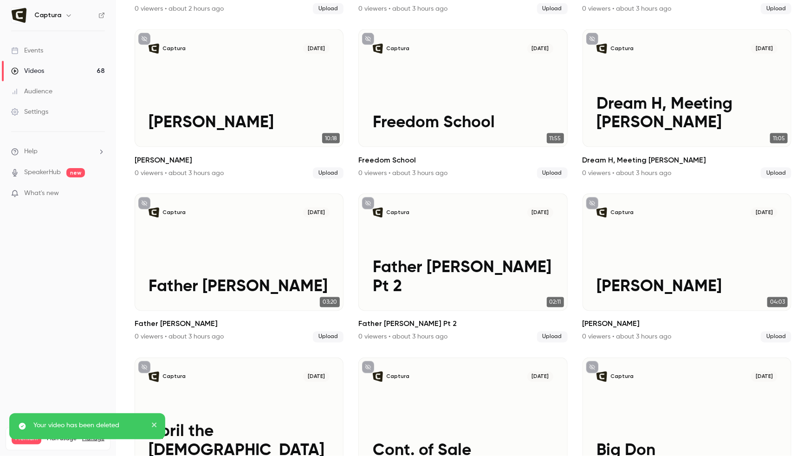
scroll to position [0, 0]
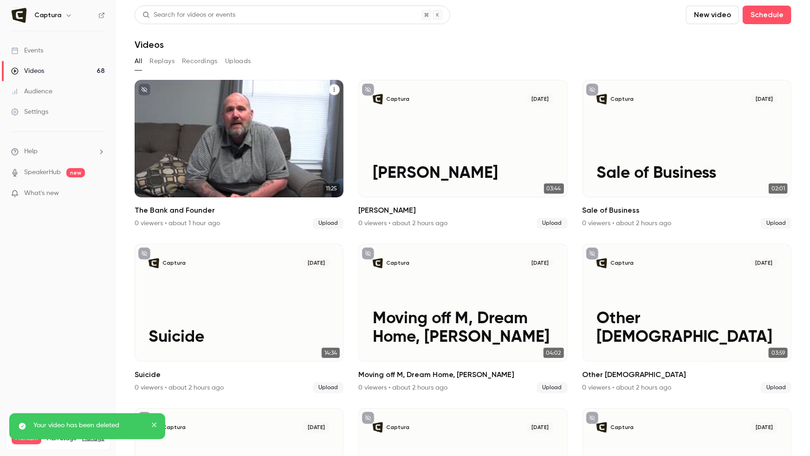
click at [339, 91] on button "The Bank and Founder" at bounding box center [334, 89] width 11 height 11
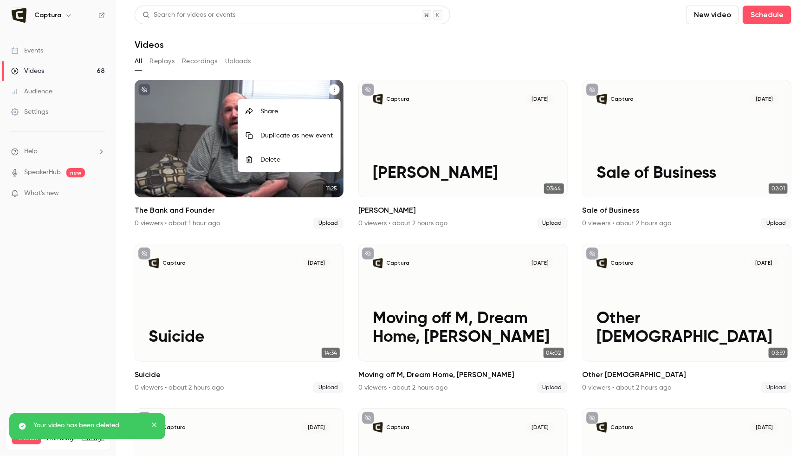
click at [360, 52] on div at bounding box center [405, 228] width 810 height 456
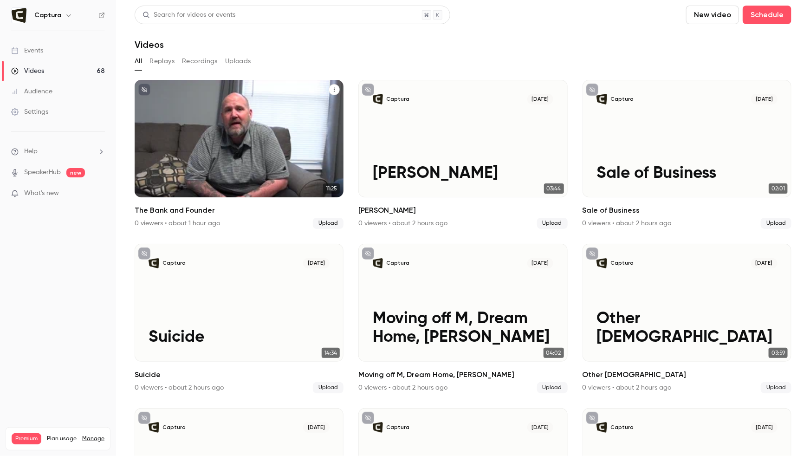
click at [331, 91] on button "The Bank and Founder" at bounding box center [334, 89] width 11 height 11
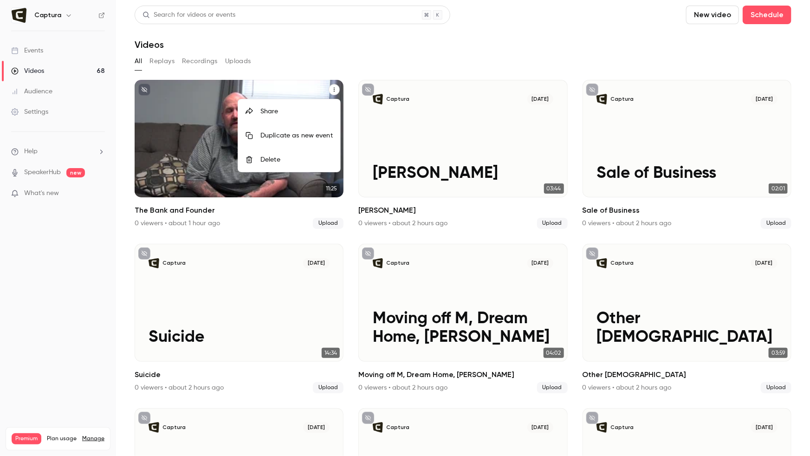
click at [315, 157] on div "Delete" at bounding box center [297, 159] width 72 height 9
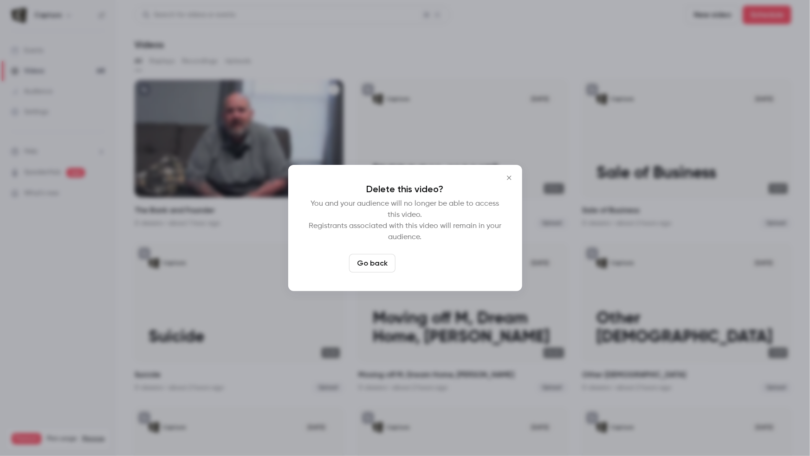
click at [432, 256] on button "Delete video" at bounding box center [430, 263] width 62 height 19
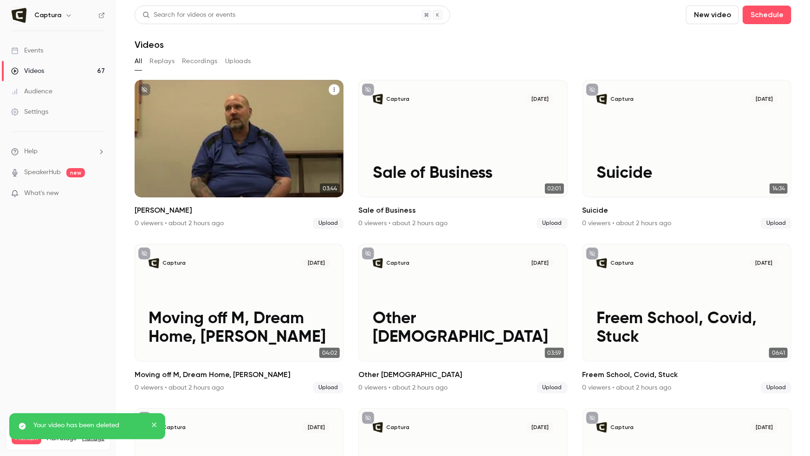
click at [332, 91] on icon "James" at bounding box center [335, 90] width 6 height 6
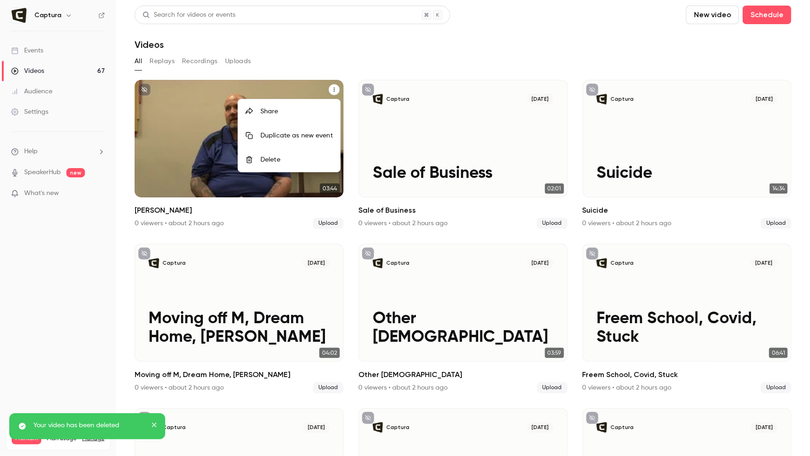
click at [289, 163] on div "Delete" at bounding box center [297, 159] width 72 height 9
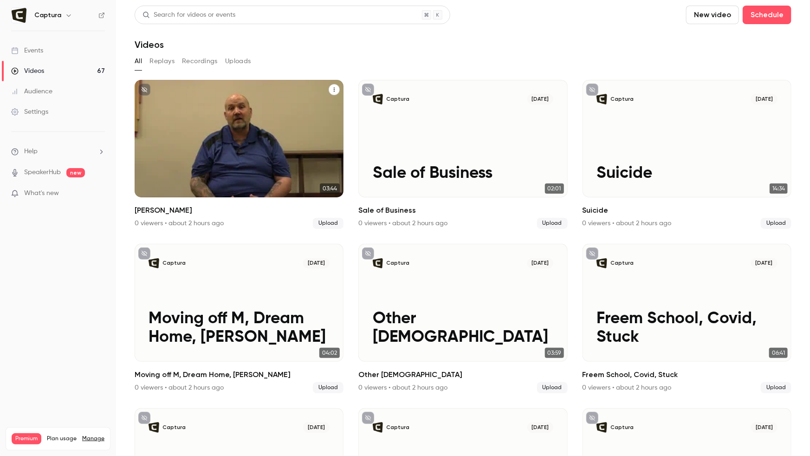
click at [329, 89] on button "James" at bounding box center [334, 89] width 11 height 11
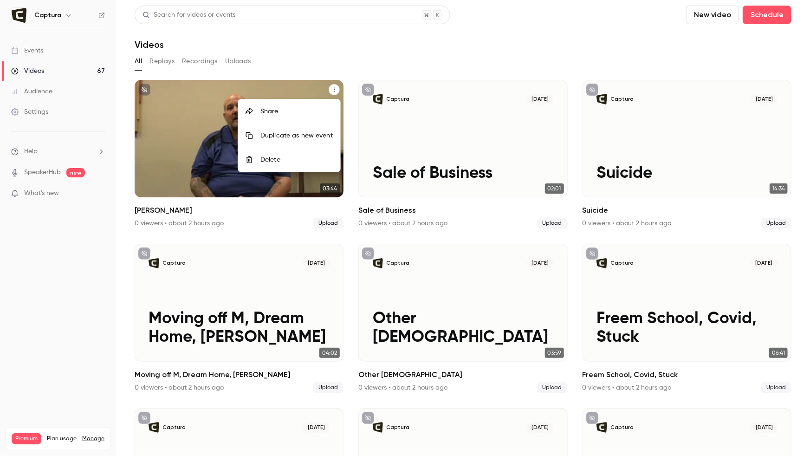
click at [303, 163] on div "Delete" at bounding box center [297, 159] width 72 height 9
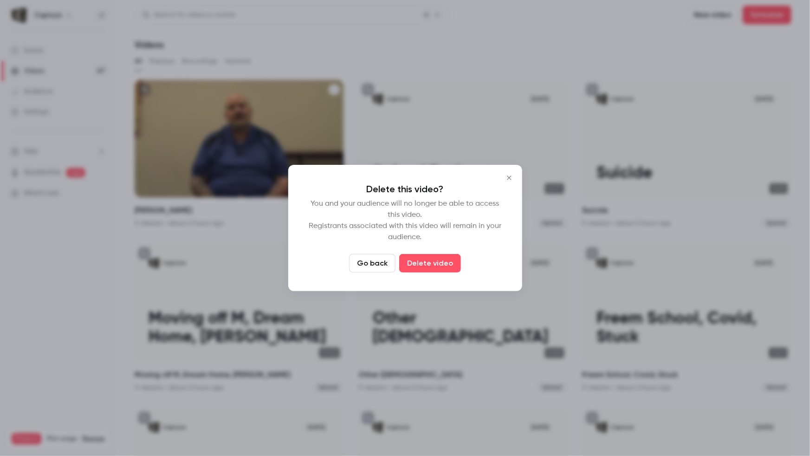
drag, startPoint x: 443, startPoint y: 264, endPoint x: 392, endPoint y: 195, distance: 85.7
click at [443, 264] on button "Delete video" at bounding box center [430, 263] width 62 height 19
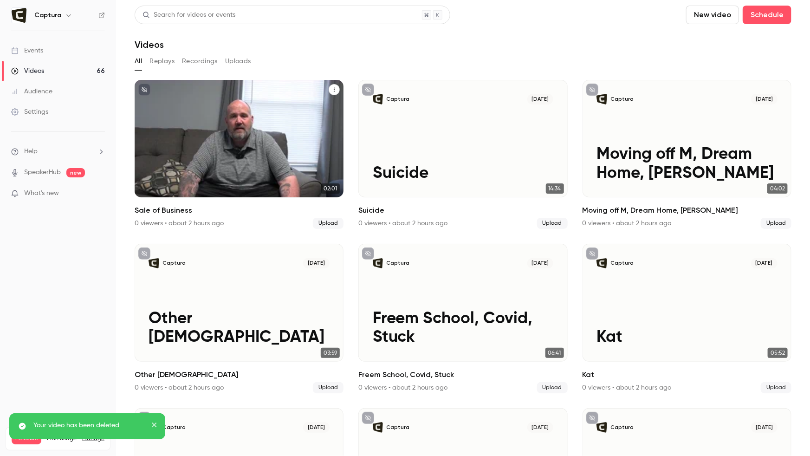
click at [332, 91] on icon "Sale of Business" at bounding box center [335, 90] width 6 height 6
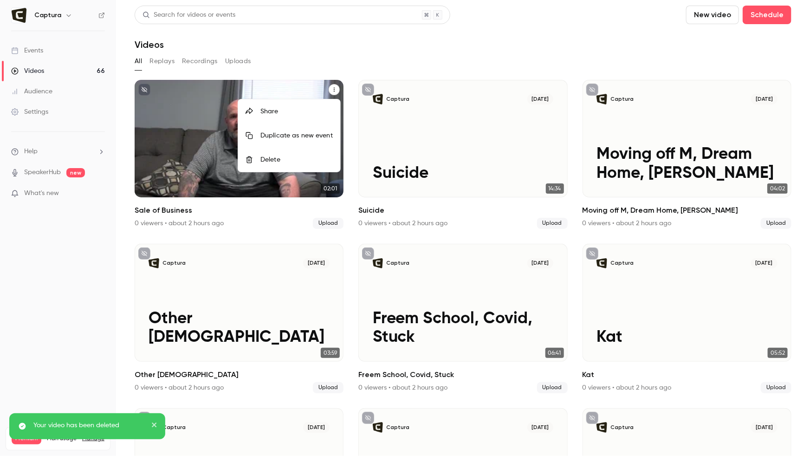
click at [298, 158] on div "Delete" at bounding box center [297, 159] width 72 height 9
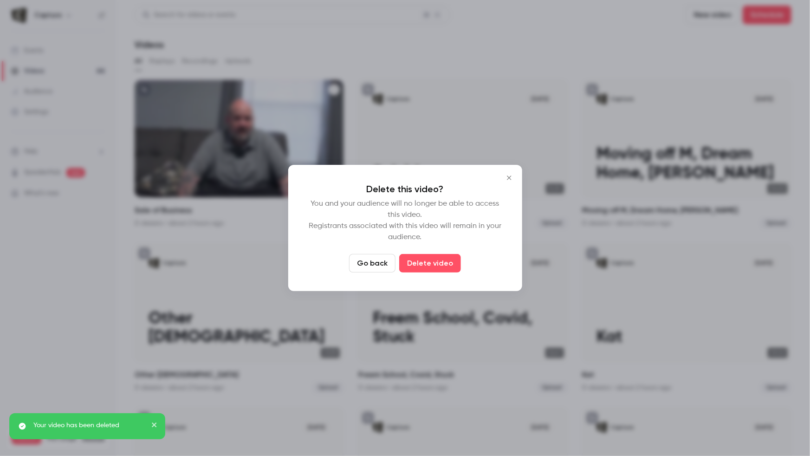
click at [428, 255] on button "Delete video" at bounding box center [430, 263] width 62 height 19
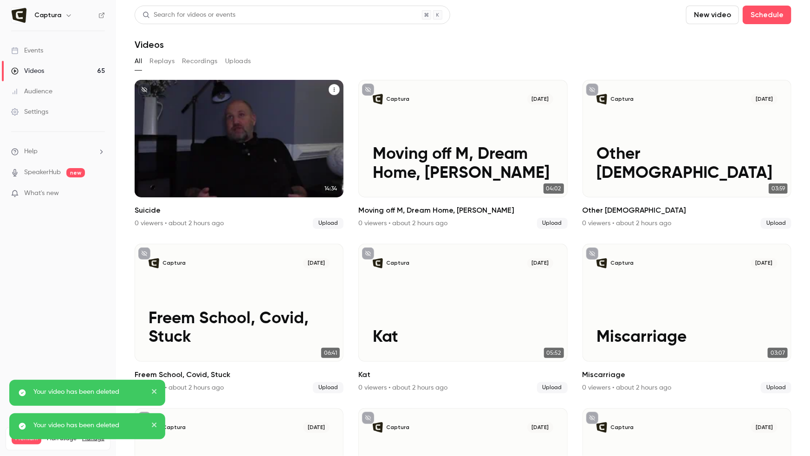
click at [332, 91] on icon "Suicide" at bounding box center [335, 90] width 6 height 6
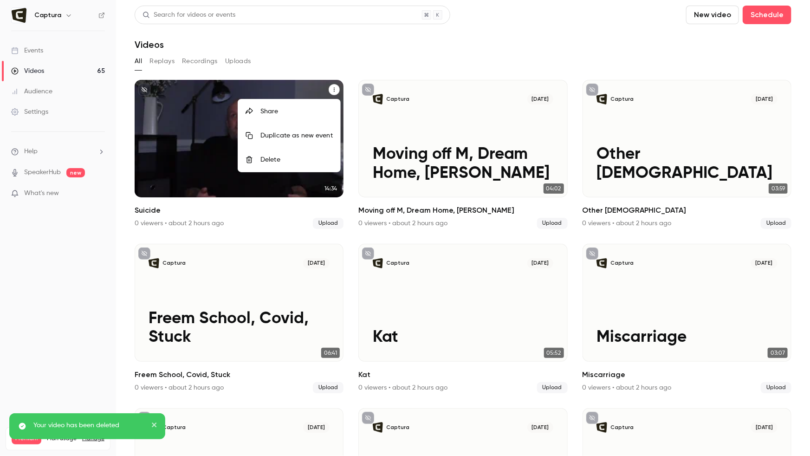
click at [301, 159] on div "Delete" at bounding box center [297, 159] width 72 height 9
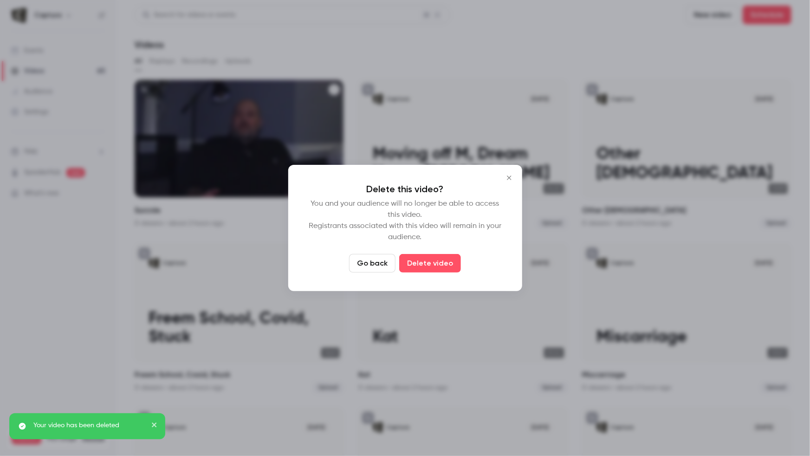
click at [414, 258] on button "Delete video" at bounding box center [430, 263] width 62 height 19
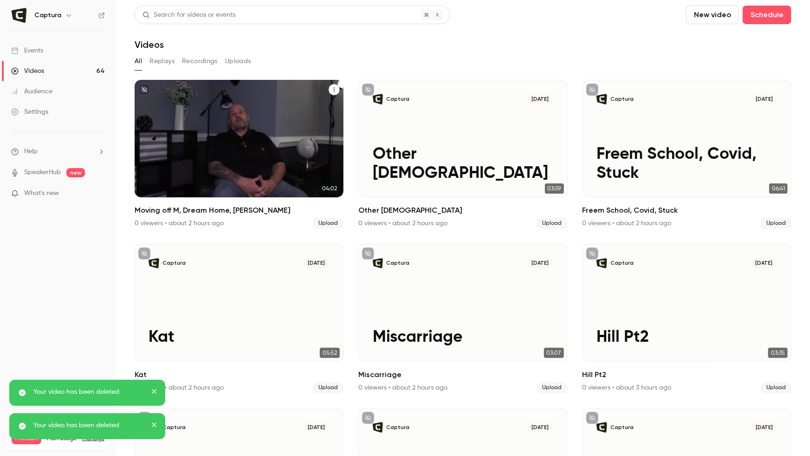
click at [332, 87] on icon "Moving off M, Dream Home, Freddy" at bounding box center [335, 90] width 6 height 6
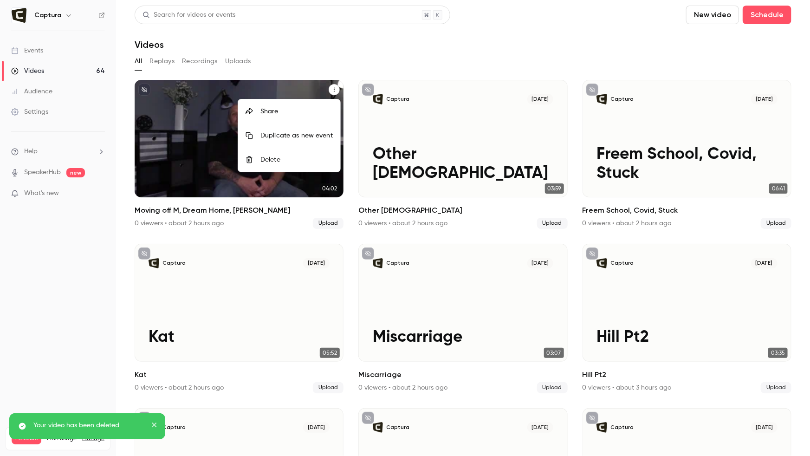
click at [299, 159] on div "Delete" at bounding box center [297, 159] width 72 height 9
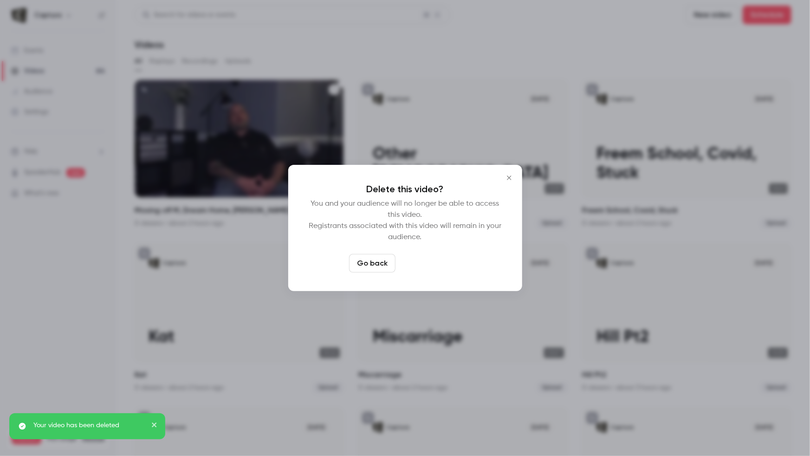
click at [419, 263] on button "Delete video" at bounding box center [430, 263] width 62 height 19
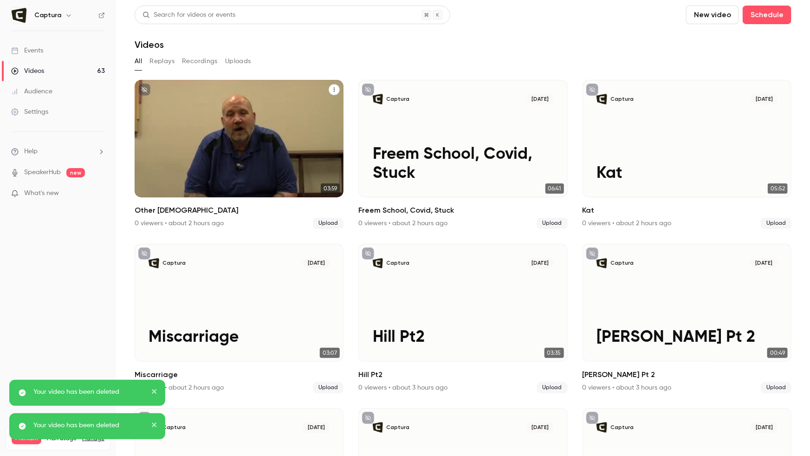
click at [331, 88] on button "Other Pastors" at bounding box center [334, 89] width 11 height 11
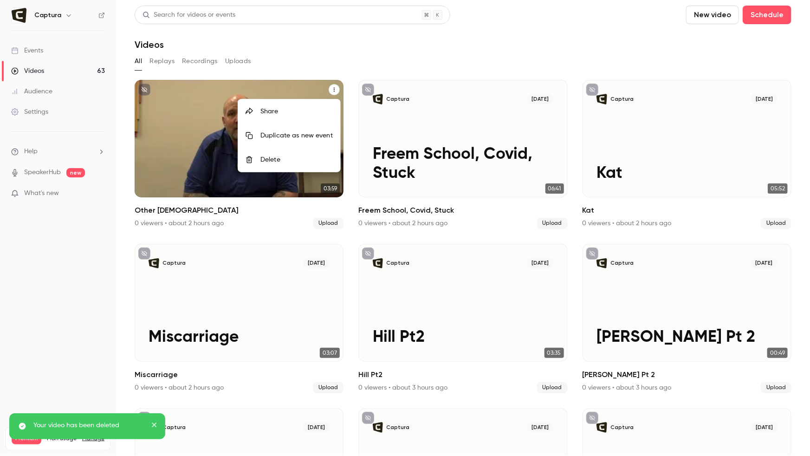
click at [287, 162] on div "Delete" at bounding box center [297, 159] width 72 height 9
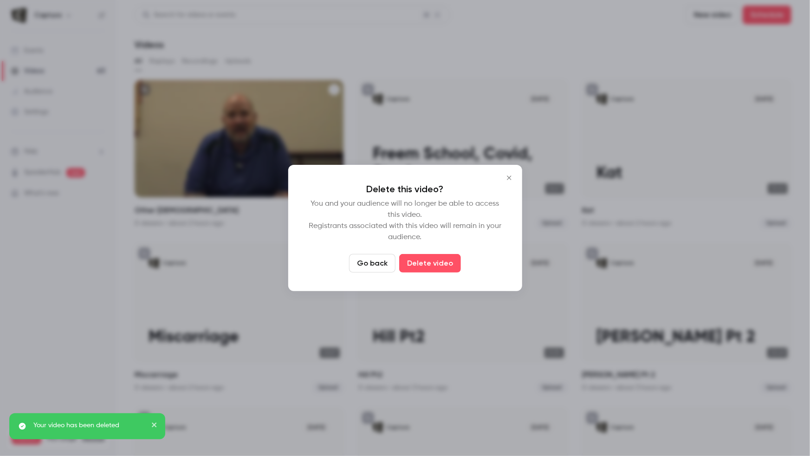
click at [421, 266] on button "Delete video" at bounding box center [430, 263] width 62 height 19
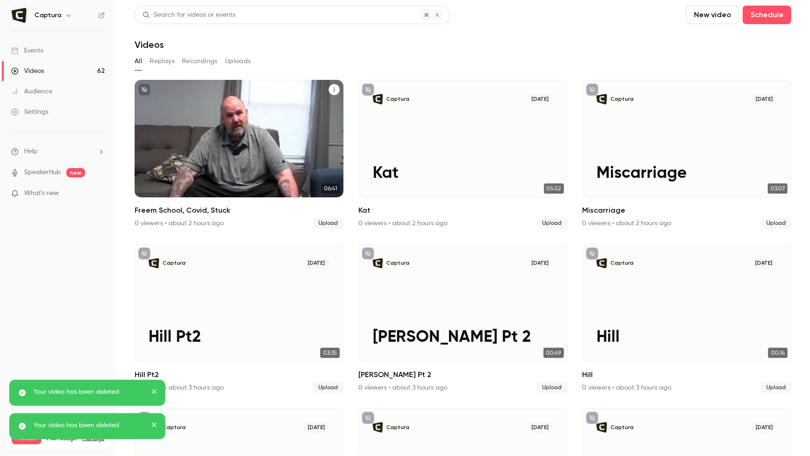
click at [332, 90] on icon "Freem School, Covid, Stuck" at bounding box center [335, 90] width 6 height 6
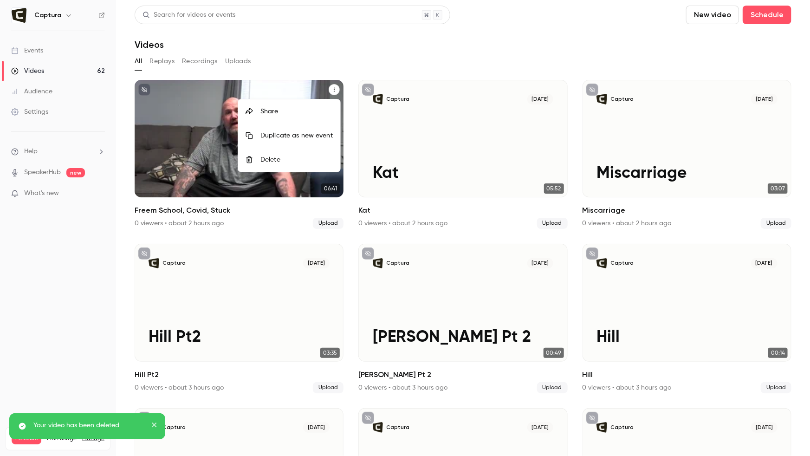
click at [313, 160] on div "Delete" at bounding box center [297, 159] width 72 height 9
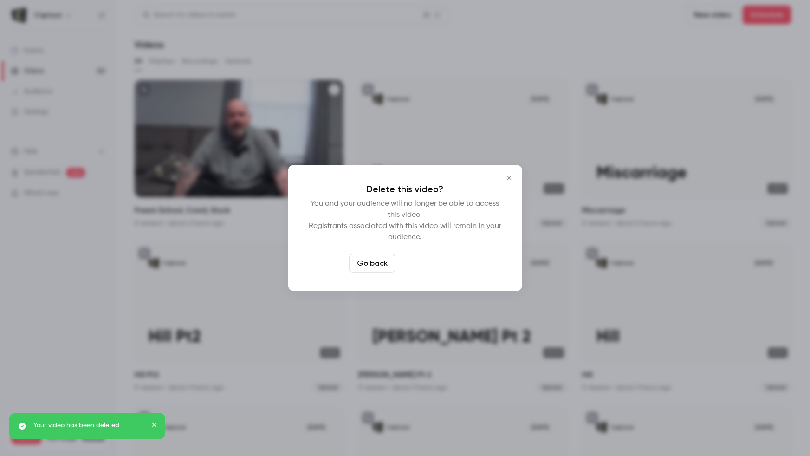
click at [450, 267] on button "Delete video" at bounding box center [430, 263] width 62 height 19
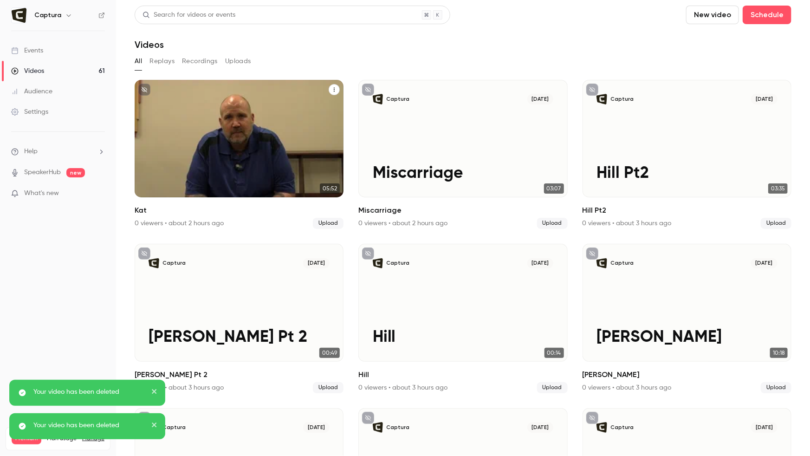
click at [331, 88] on button "Kat" at bounding box center [334, 89] width 11 height 11
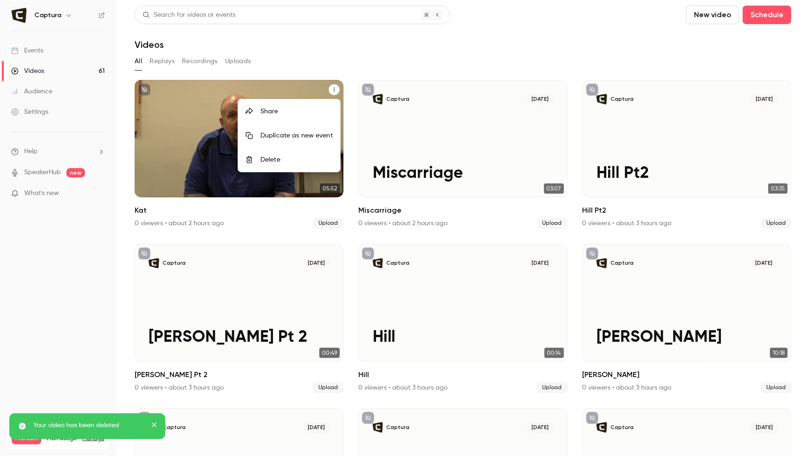
click at [320, 157] on div "Delete" at bounding box center [297, 159] width 72 height 9
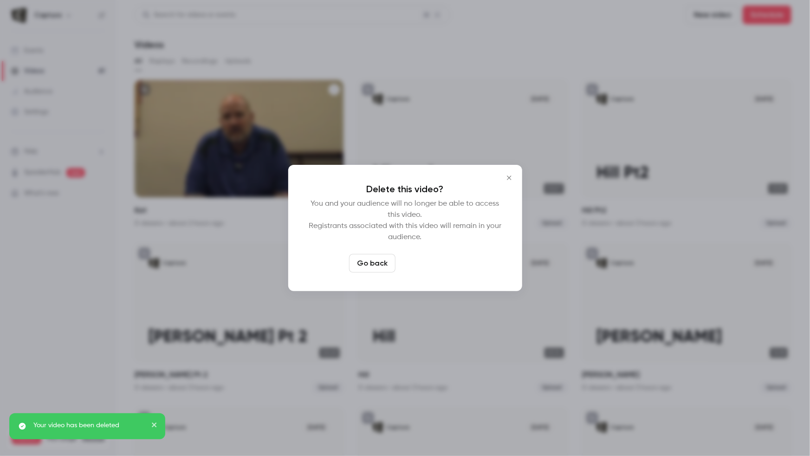
click at [439, 266] on button "Delete video" at bounding box center [430, 263] width 62 height 19
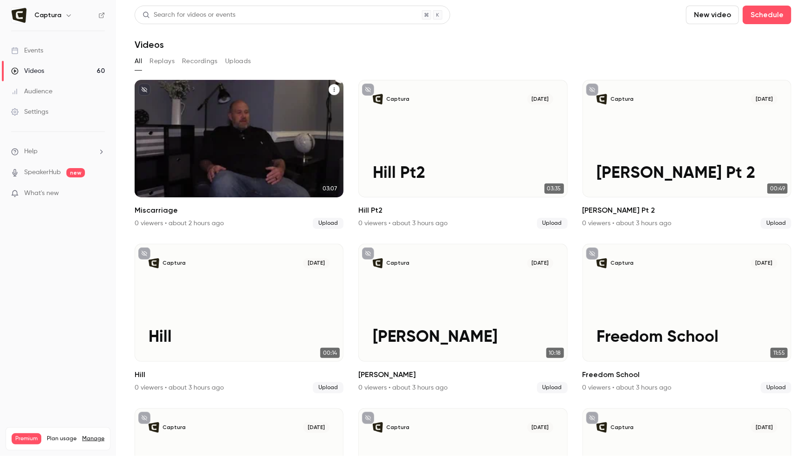
click at [337, 90] on icon "Miscarriage" at bounding box center [335, 90] width 6 height 6
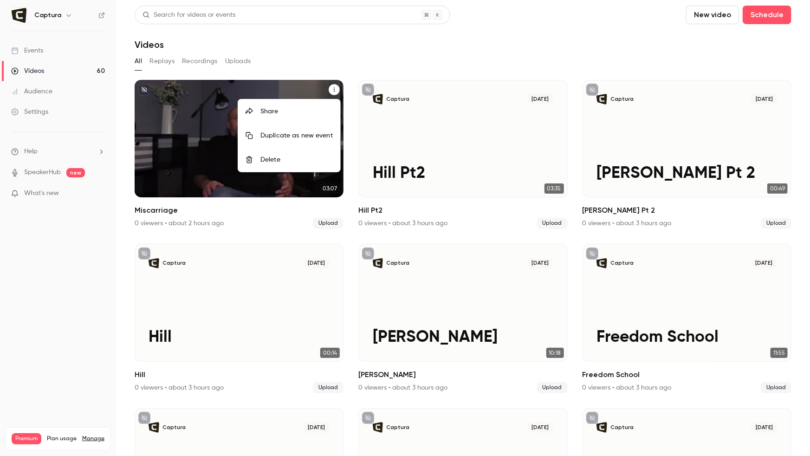
click at [317, 156] on div "Delete" at bounding box center [297, 159] width 72 height 9
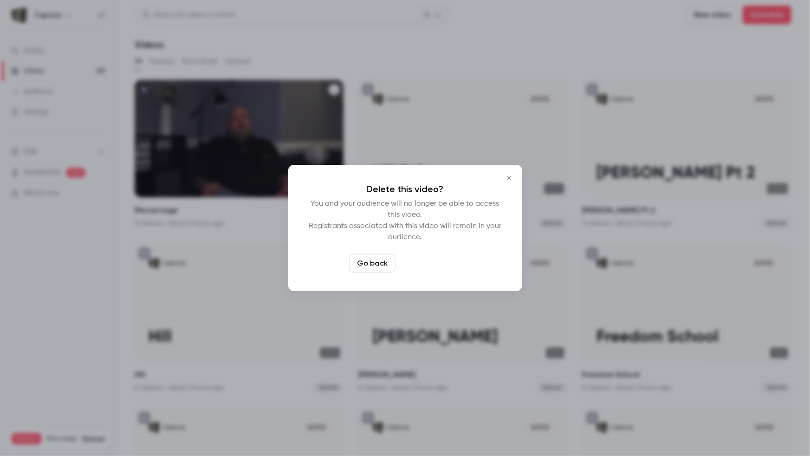
click at [415, 256] on button "Delete video" at bounding box center [430, 263] width 62 height 19
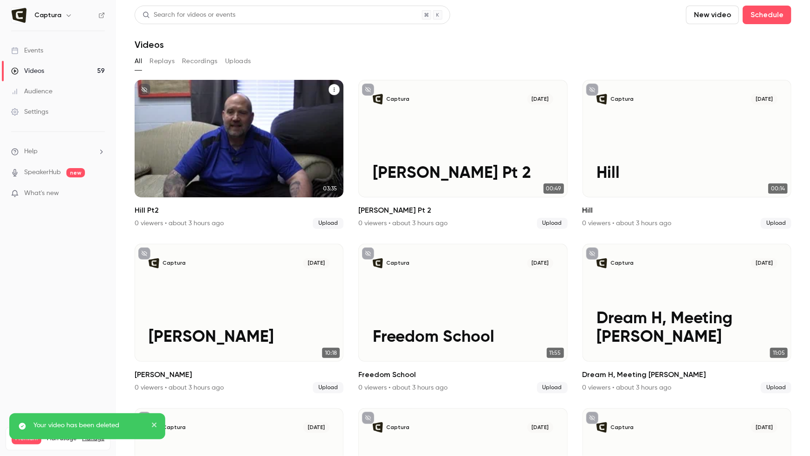
click at [332, 90] on icon "Hill Pt2" at bounding box center [335, 90] width 6 height 6
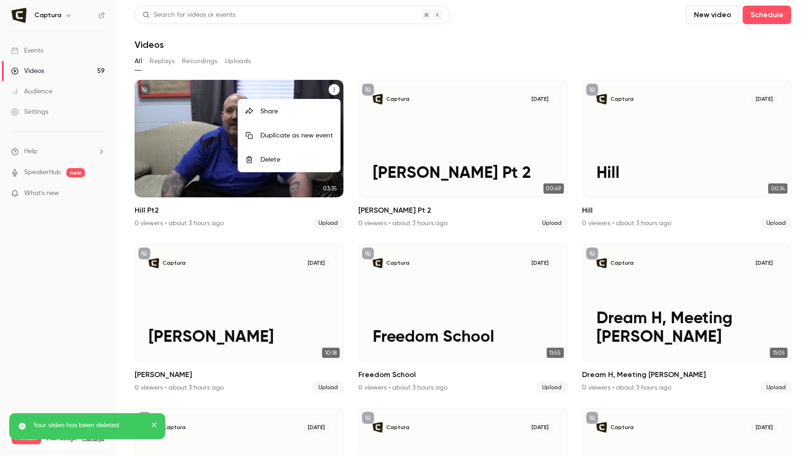
click at [293, 161] on div "Delete" at bounding box center [297, 159] width 72 height 9
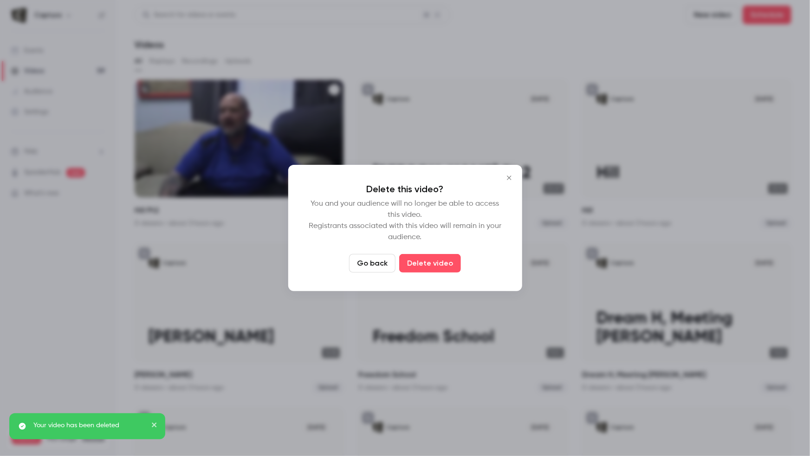
click at [424, 261] on button "Delete video" at bounding box center [430, 263] width 62 height 19
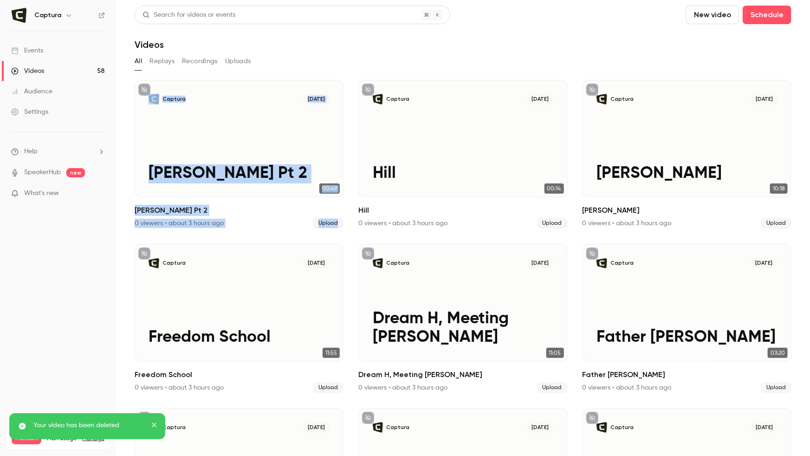
drag, startPoint x: 118, startPoint y: 90, endPoint x: 410, endPoint y: 64, distance: 292.8
click at [443, 70] on main "Search for videos or events New video Schedule Videos All Replays Recordings Up…" at bounding box center [463, 228] width 694 height 456
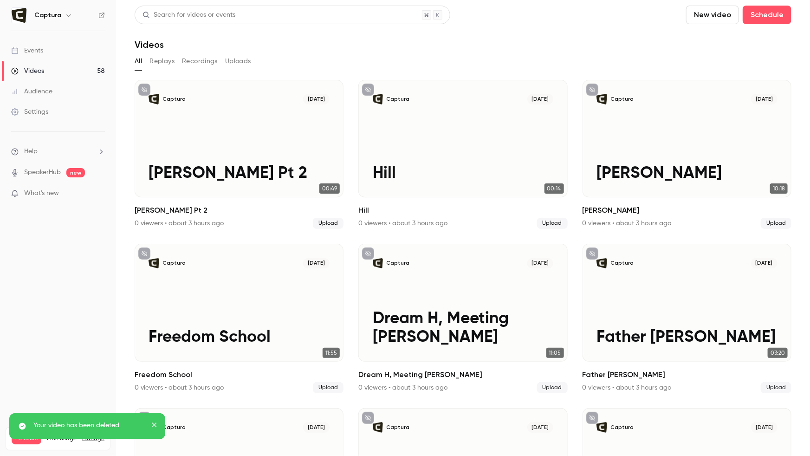
click at [356, 57] on div "All Replays Recordings Uploads" at bounding box center [463, 61] width 657 height 15
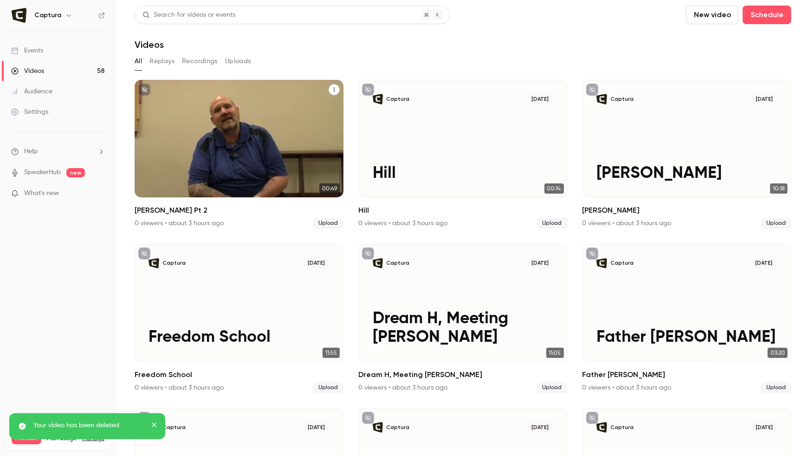
click at [331, 91] on button "James Pt 2" at bounding box center [334, 89] width 11 height 11
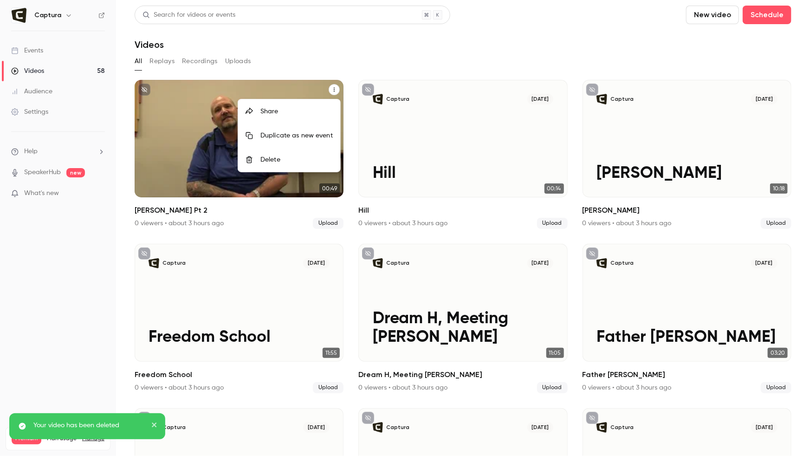
click at [316, 161] on div "Delete" at bounding box center [297, 159] width 72 height 9
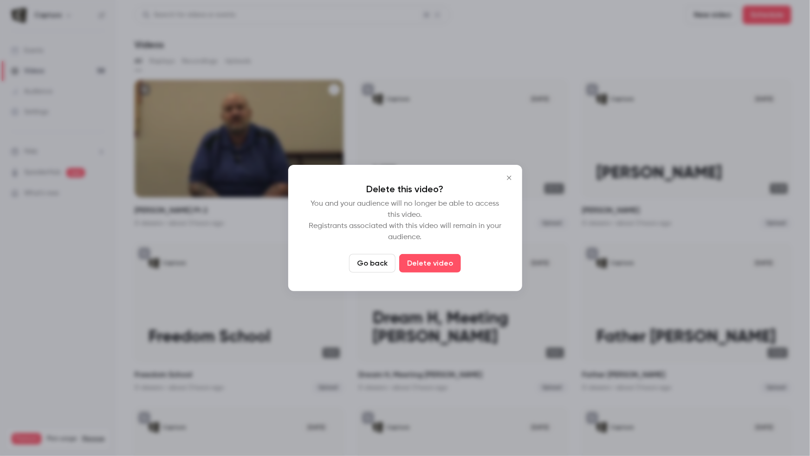
click at [422, 267] on button "Delete video" at bounding box center [430, 263] width 62 height 19
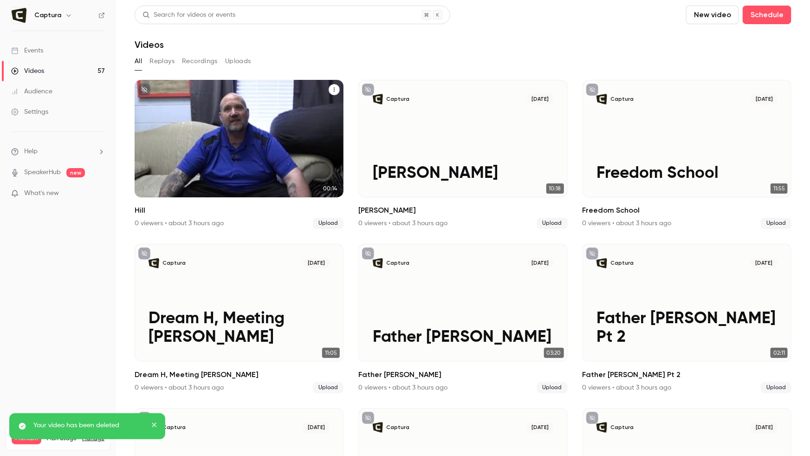
click at [336, 87] on icon "Hill" at bounding box center [335, 90] width 6 height 6
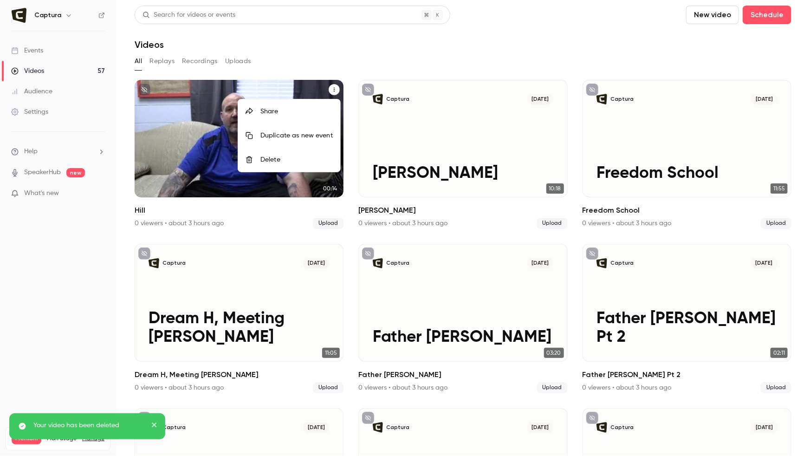
click at [313, 159] on div "Delete" at bounding box center [297, 159] width 72 height 9
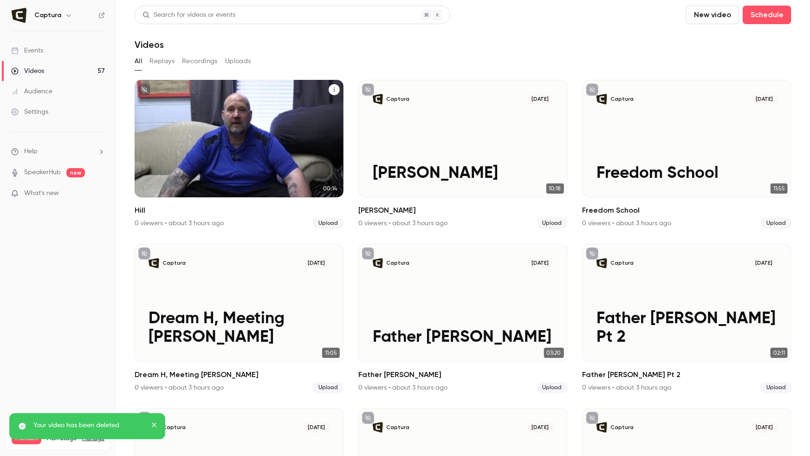
click at [334, 91] on icon "Hill" at bounding box center [335, 90] width 6 height 6
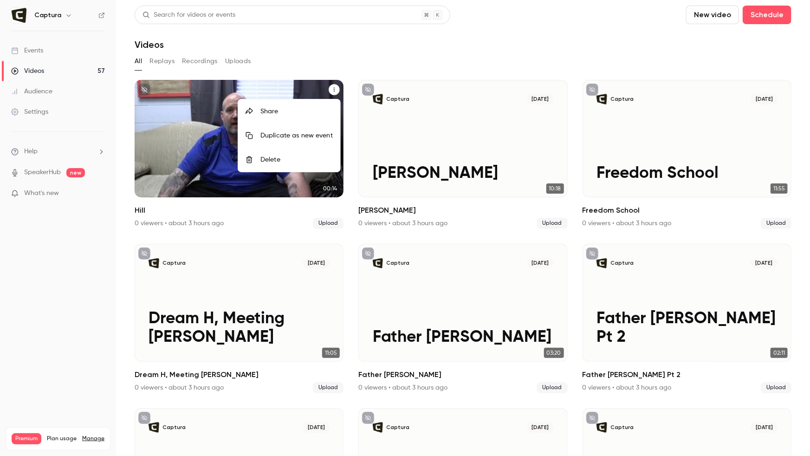
click at [323, 162] on div "Delete" at bounding box center [297, 159] width 72 height 9
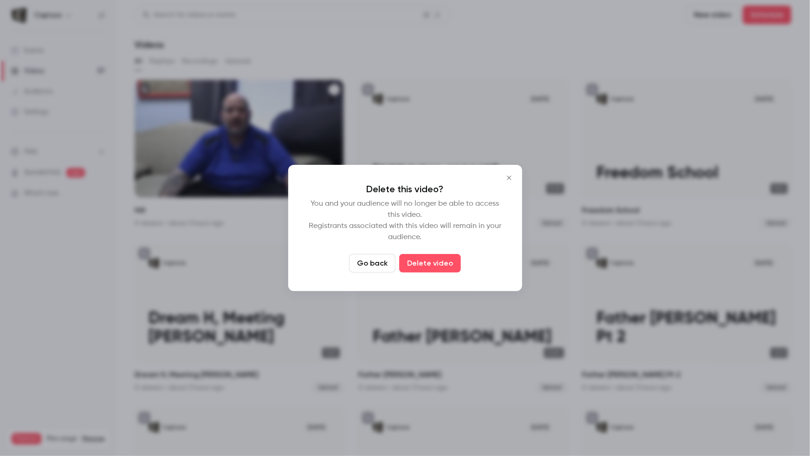
click at [444, 266] on button "Delete video" at bounding box center [430, 263] width 62 height 19
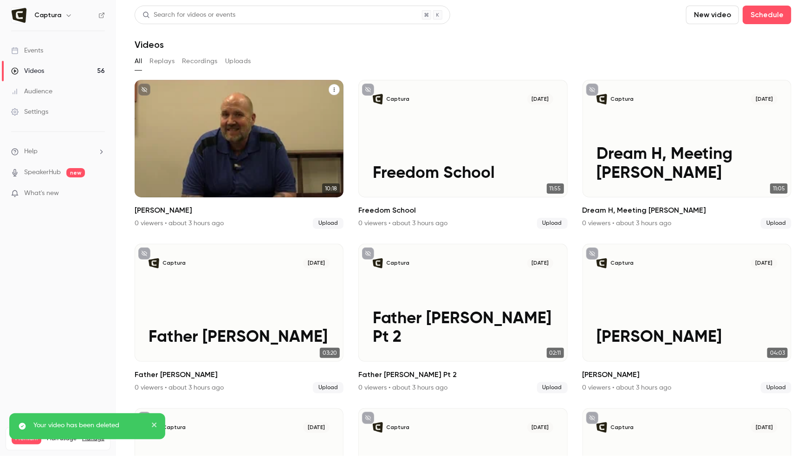
click at [334, 89] on icon "Brian F" at bounding box center [335, 90] width 6 height 6
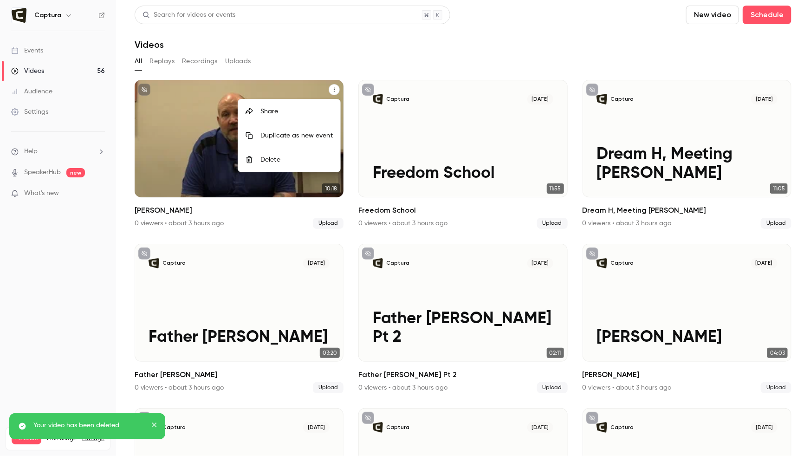
click at [288, 163] on div "Delete" at bounding box center [297, 159] width 72 height 9
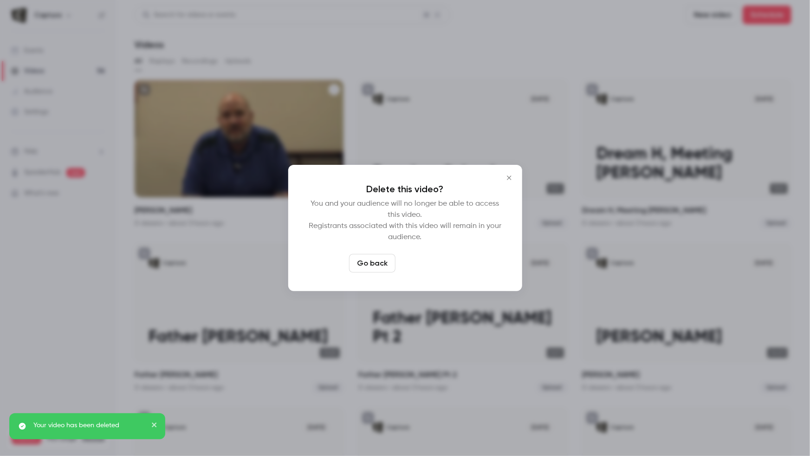
click at [423, 256] on button "Delete video" at bounding box center [430, 263] width 62 height 19
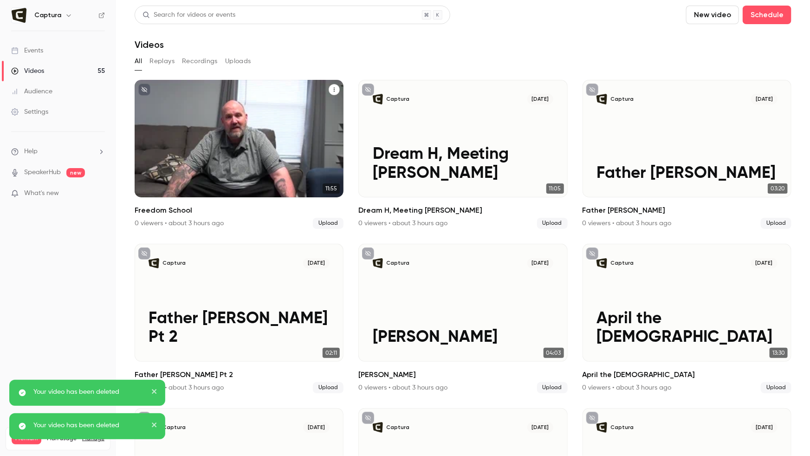
click at [332, 89] on icon "Freedom School" at bounding box center [335, 90] width 6 height 6
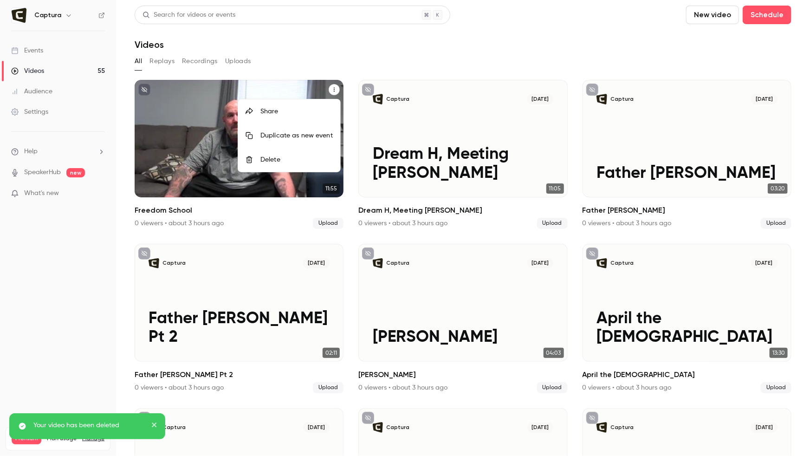
click at [313, 161] on div "Delete" at bounding box center [297, 159] width 72 height 9
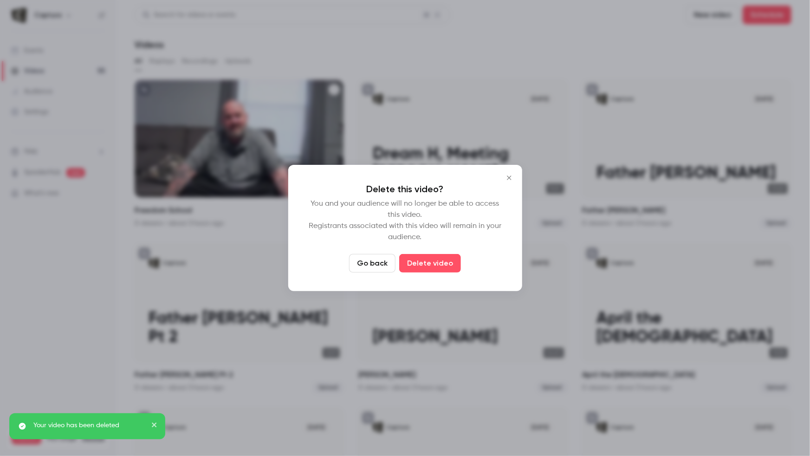
drag, startPoint x: 418, startPoint y: 261, endPoint x: 407, endPoint y: 242, distance: 22.1
click at [418, 261] on button "Delete video" at bounding box center [430, 263] width 62 height 19
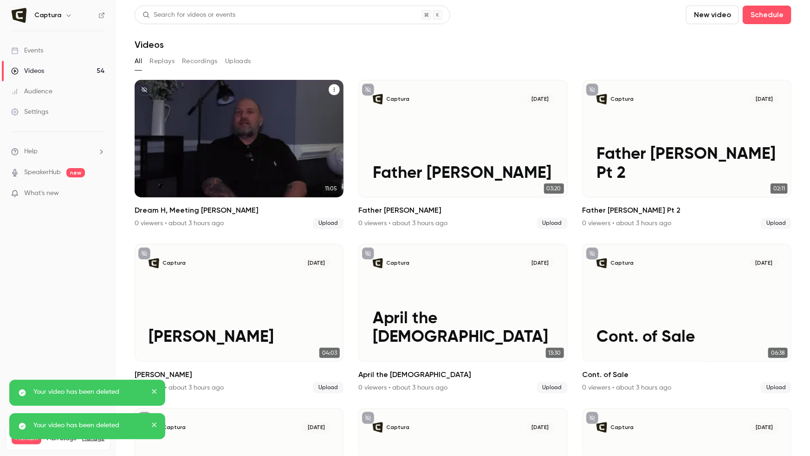
click at [336, 89] on icon "Dream H, Meeting Freddy" at bounding box center [335, 90] width 6 height 6
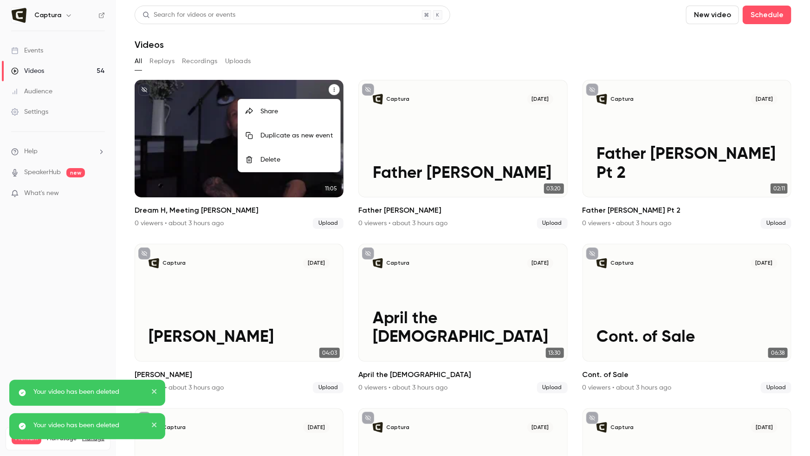
click at [320, 161] on div "Delete" at bounding box center [297, 159] width 72 height 9
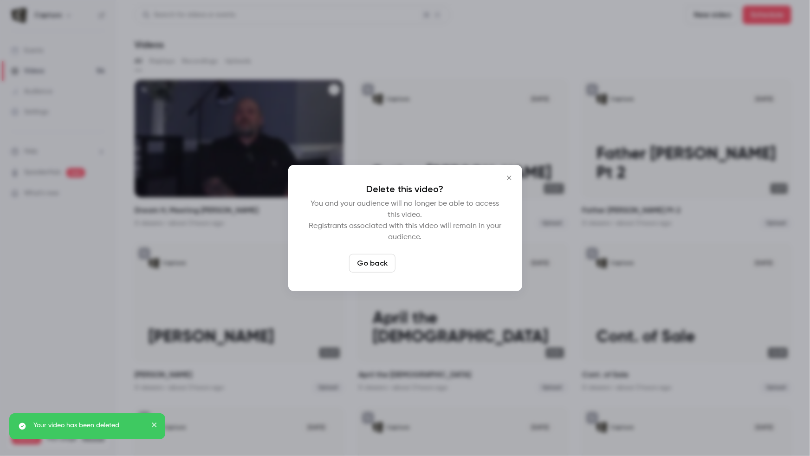
click at [420, 270] on button "Delete video" at bounding box center [430, 263] width 62 height 19
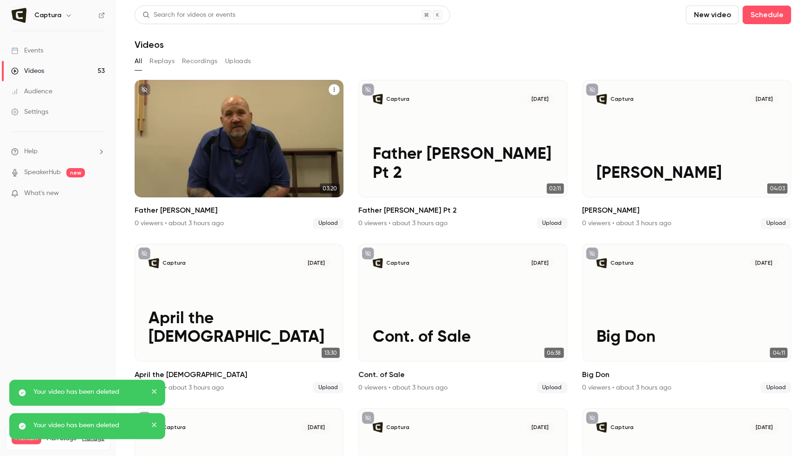
click at [336, 90] on icon "Father Ray" at bounding box center [335, 90] width 6 height 6
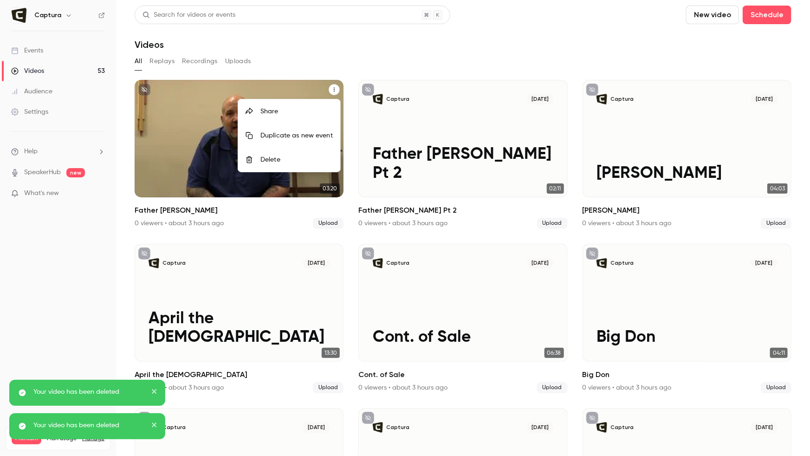
click at [315, 164] on div "Delete" at bounding box center [297, 159] width 72 height 9
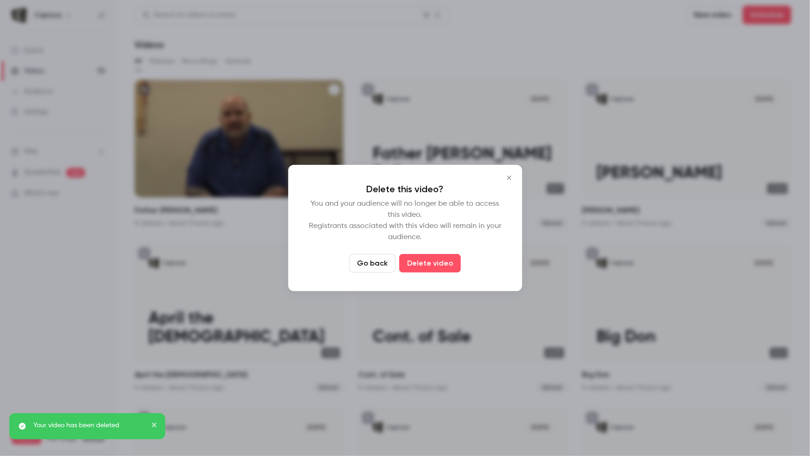
click at [418, 257] on button "Delete video" at bounding box center [430, 263] width 62 height 19
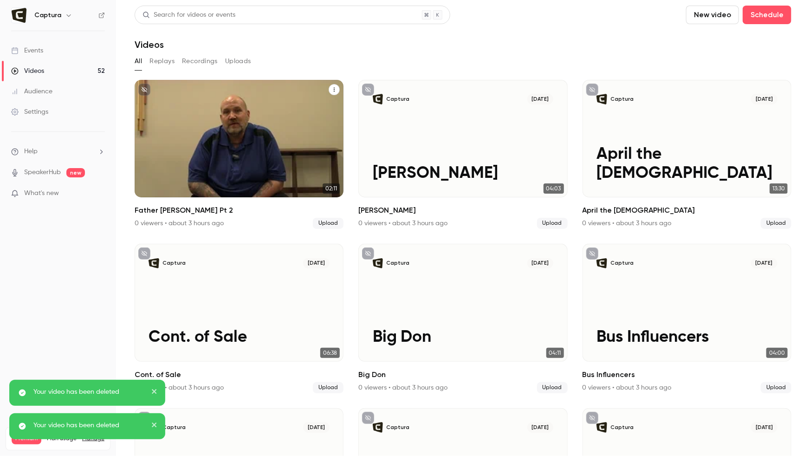
click at [334, 88] on icon "Father Ray Pt 2" at bounding box center [334, 90] width 1 height 4
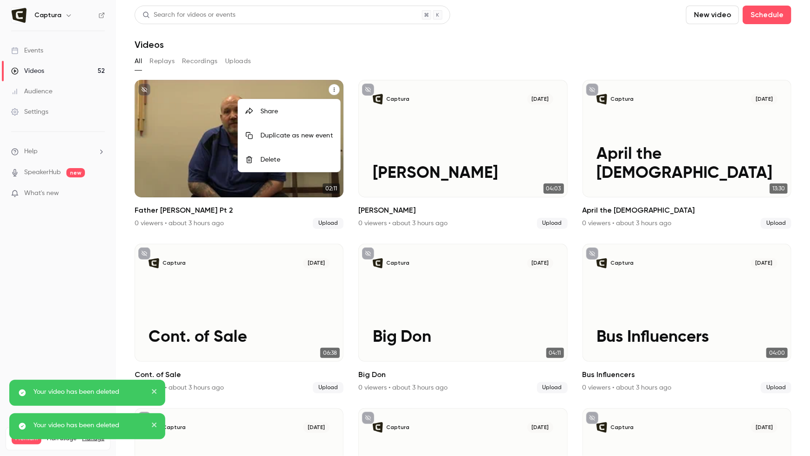
click at [312, 156] on div "Delete" at bounding box center [297, 159] width 72 height 9
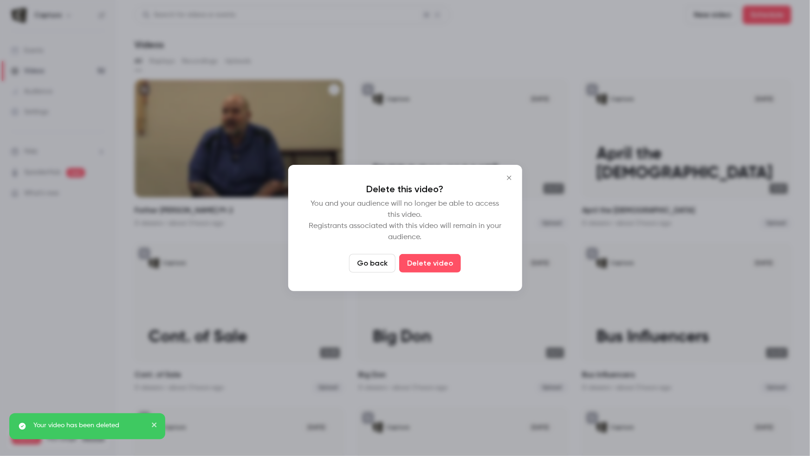
click at [433, 257] on button "Delete video" at bounding box center [430, 263] width 62 height 19
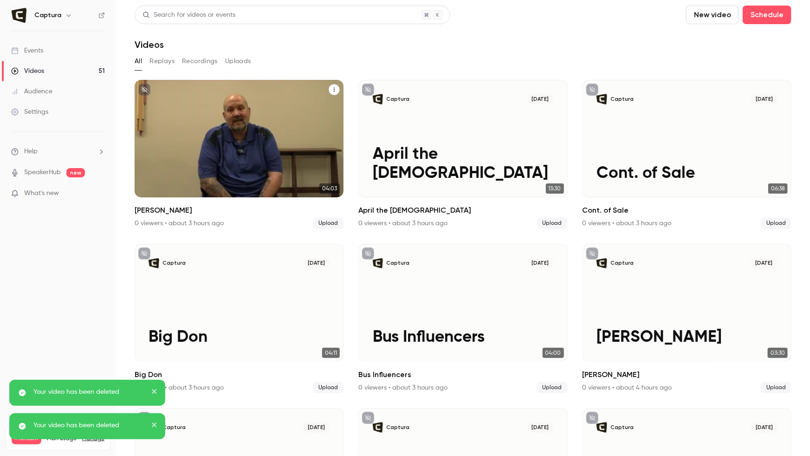
click at [332, 90] on icon "Chris B" at bounding box center [335, 90] width 6 height 6
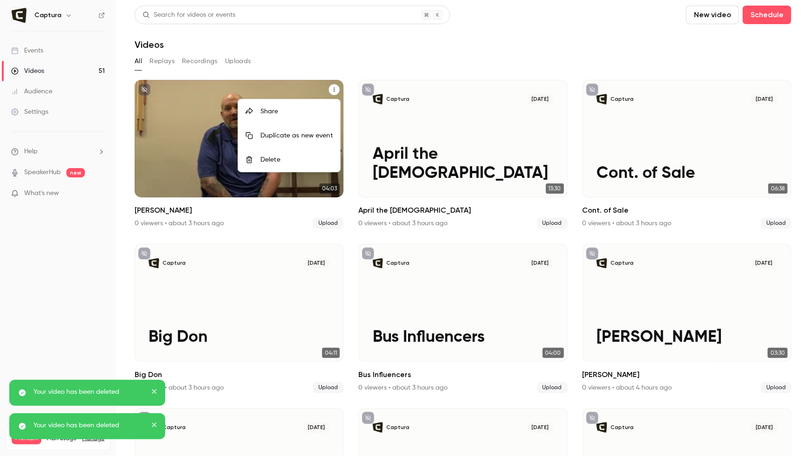
click at [304, 163] on div "Delete" at bounding box center [297, 159] width 72 height 9
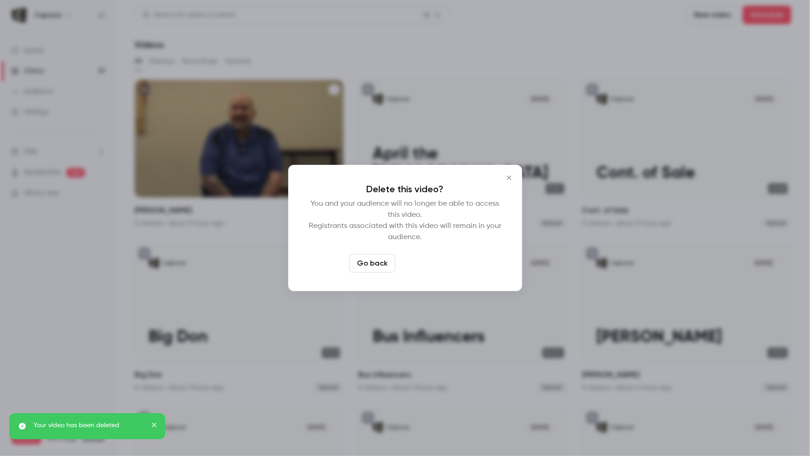
click at [431, 265] on button "Delete video" at bounding box center [430, 263] width 62 height 19
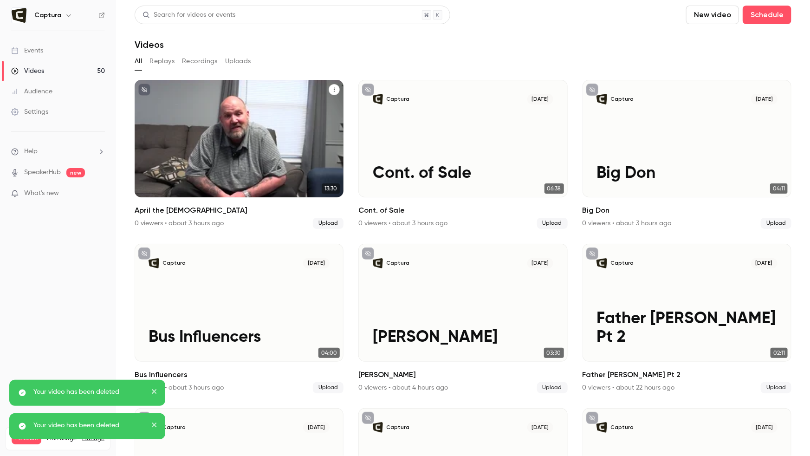
click at [334, 91] on icon "April the Atheist" at bounding box center [334, 90] width 1 height 4
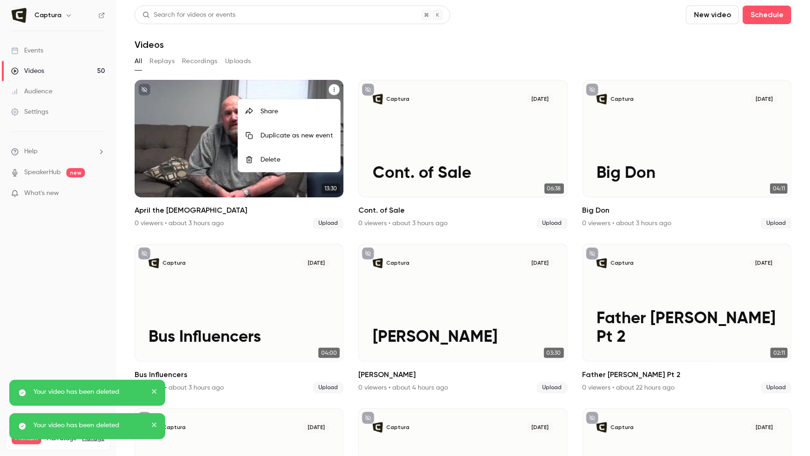
click at [308, 160] on div "Delete" at bounding box center [297, 159] width 72 height 9
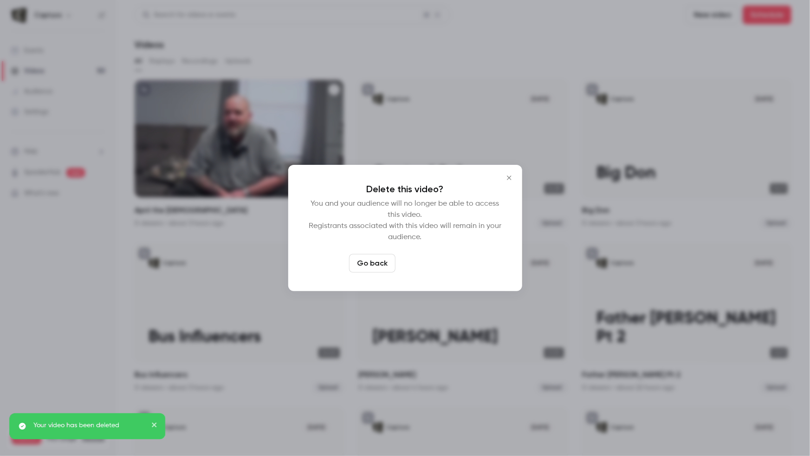
click at [436, 256] on button "Delete video" at bounding box center [430, 263] width 62 height 19
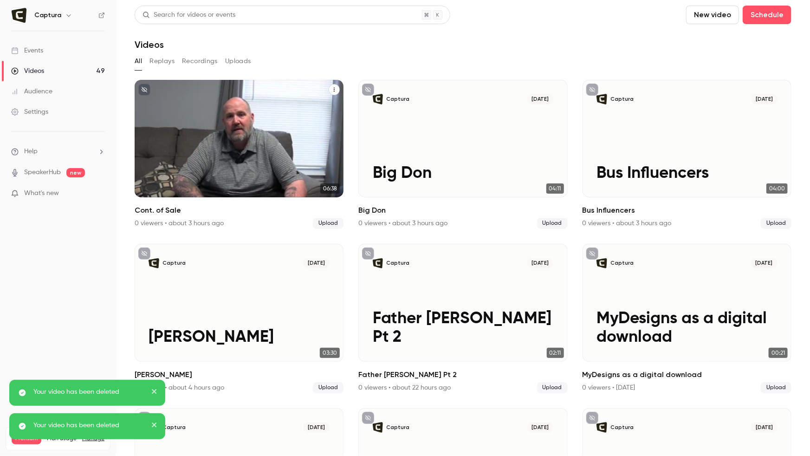
click at [332, 90] on button "Cont. of Sale" at bounding box center [334, 89] width 11 height 11
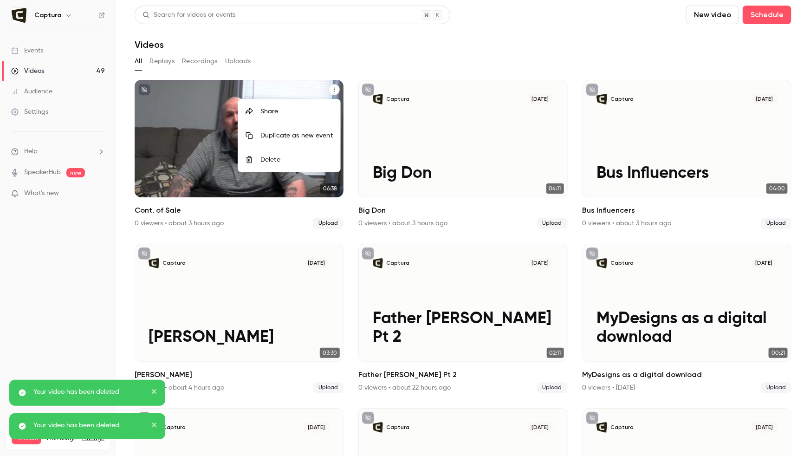
click at [304, 155] on div "Delete" at bounding box center [297, 159] width 72 height 9
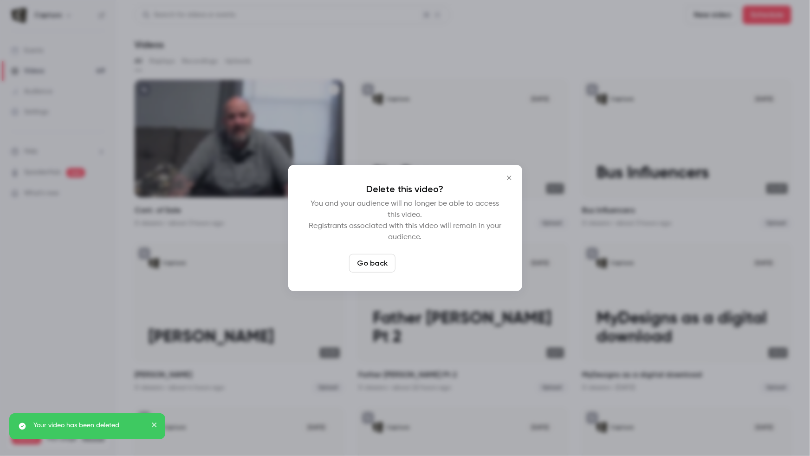
click at [435, 263] on button "Delete video" at bounding box center [430, 263] width 62 height 19
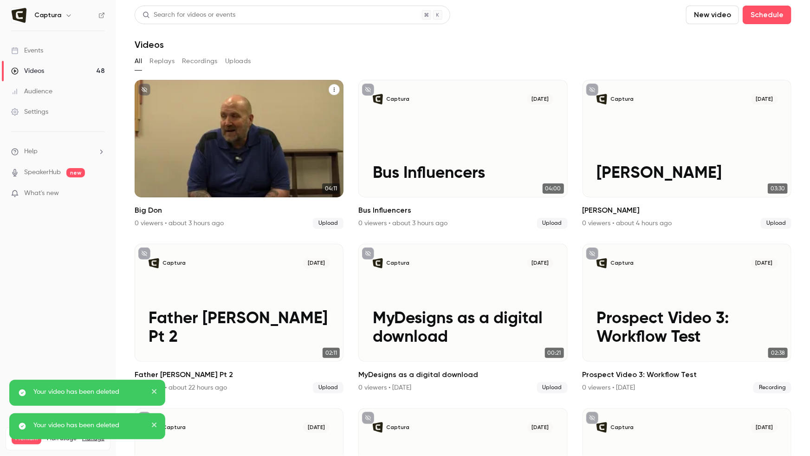
click at [338, 88] on button "Big Don" at bounding box center [334, 89] width 11 height 11
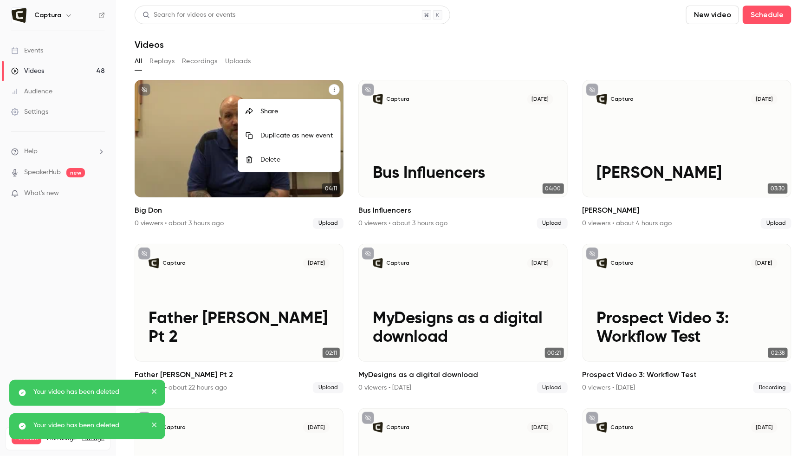
click at [323, 166] on li "Delete" at bounding box center [289, 160] width 102 height 24
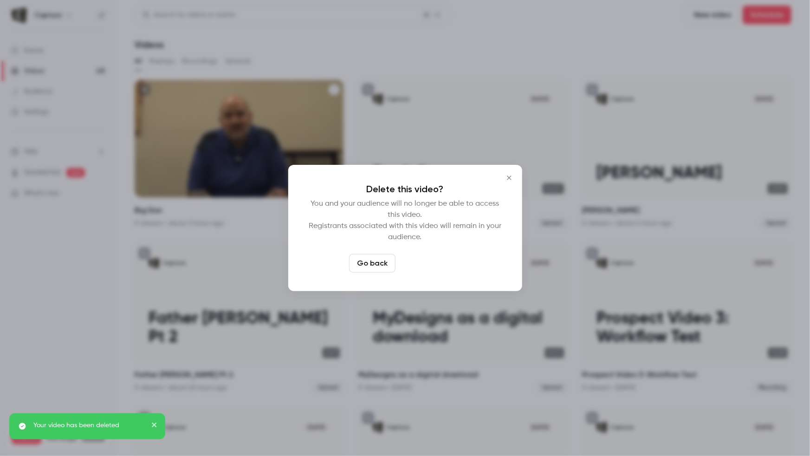
click at [426, 264] on button "Delete video" at bounding box center [430, 263] width 62 height 19
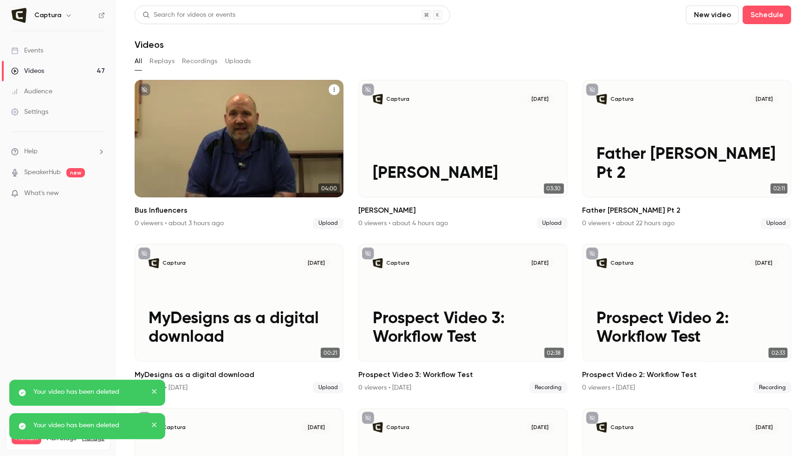
click at [334, 90] on icon "Bus Influencers" at bounding box center [334, 90] width 1 height 4
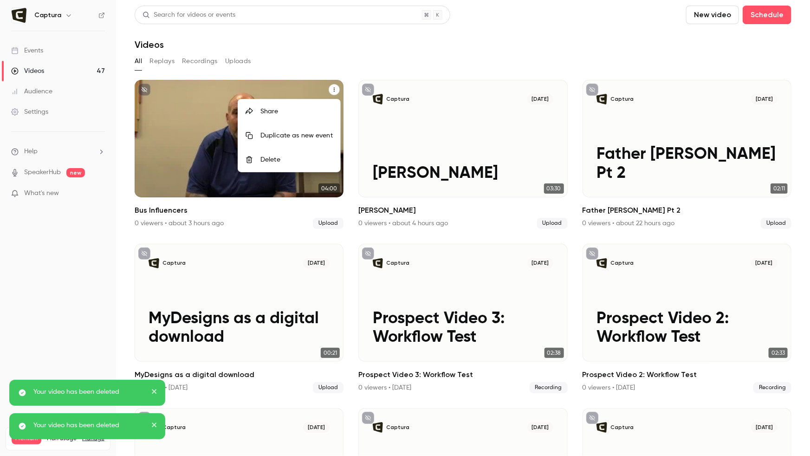
click at [290, 157] on div "Delete" at bounding box center [297, 159] width 72 height 9
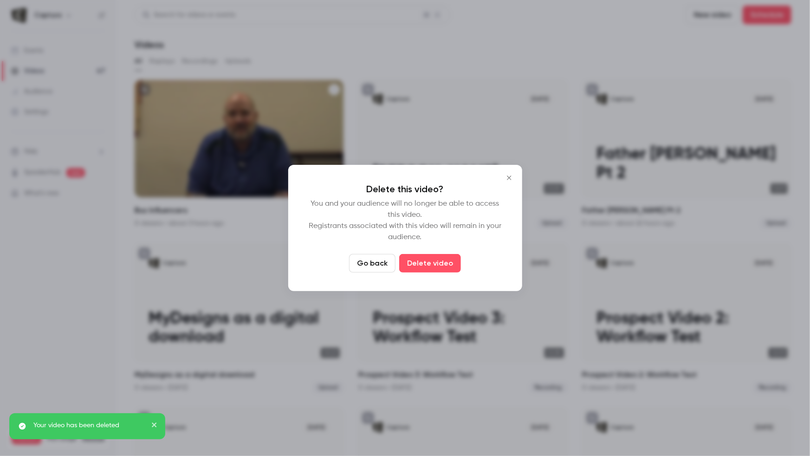
click at [421, 266] on button "Delete video" at bounding box center [430, 263] width 62 height 19
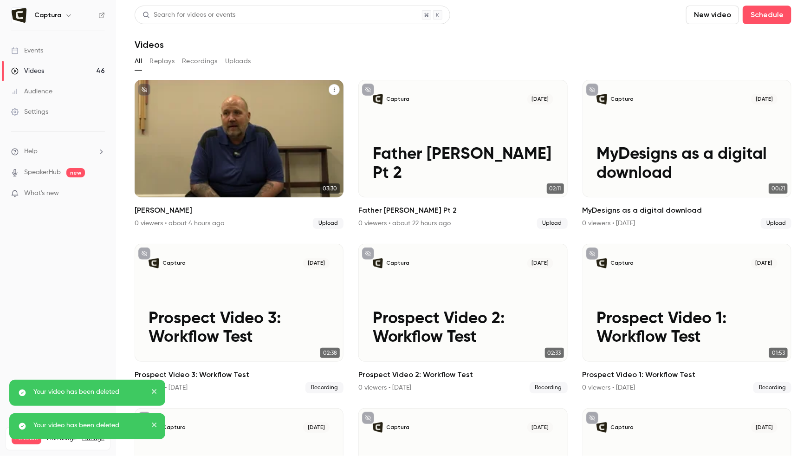
click at [329, 91] on button "Antony B" at bounding box center [334, 89] width 11 height 11
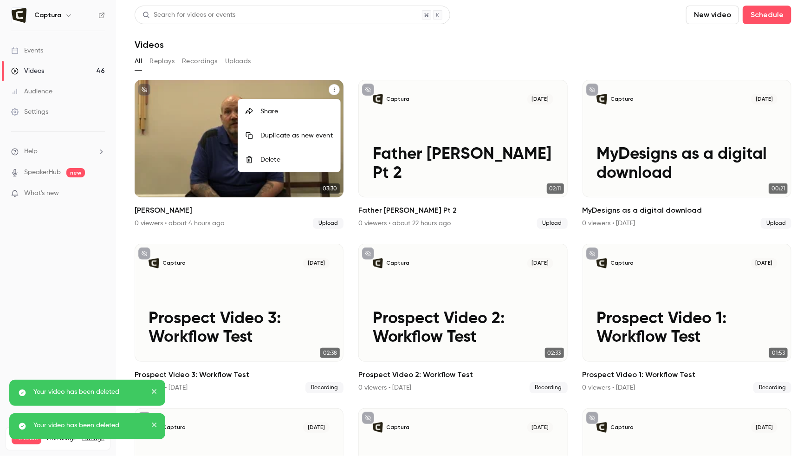
click at [289, 163] on div "Delete" at bounding box center [297, 159] width 72 height 9
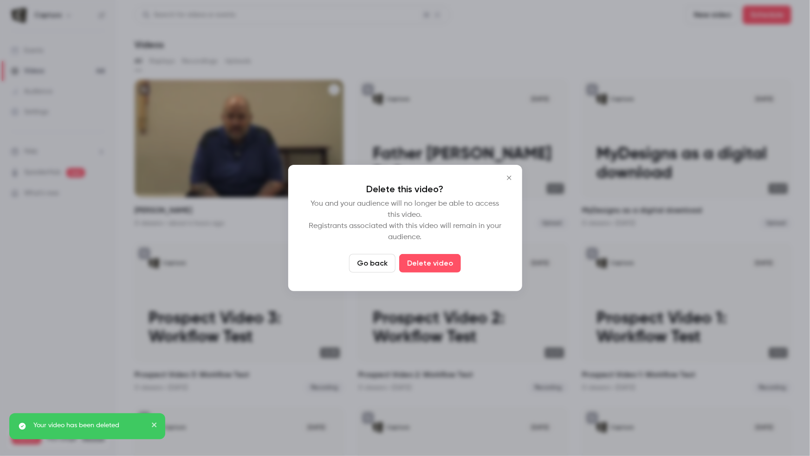
click at [425, 264] on button "Delete video" at bounding box center [430, 263] width 62 height 19
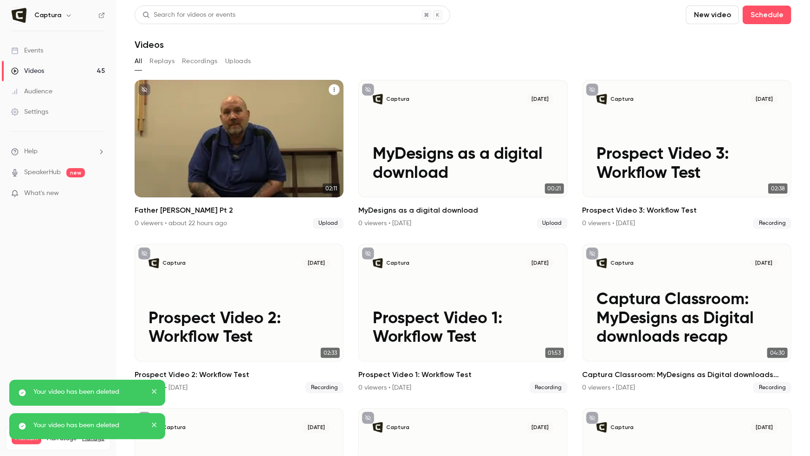
click at [335, 89] on icon "Father Ray Pt 2" at bounding box center [335, 90] width 6 height 6
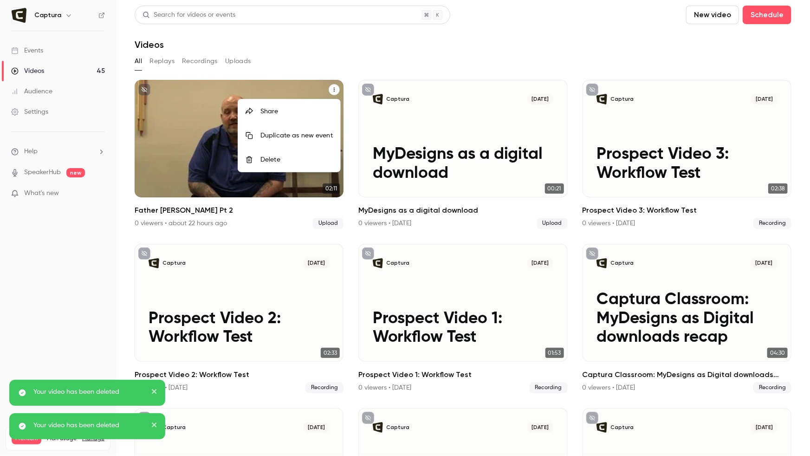
click at [309, 162] on div "Delete" at bounding box center [297, 159] width 72 height 9
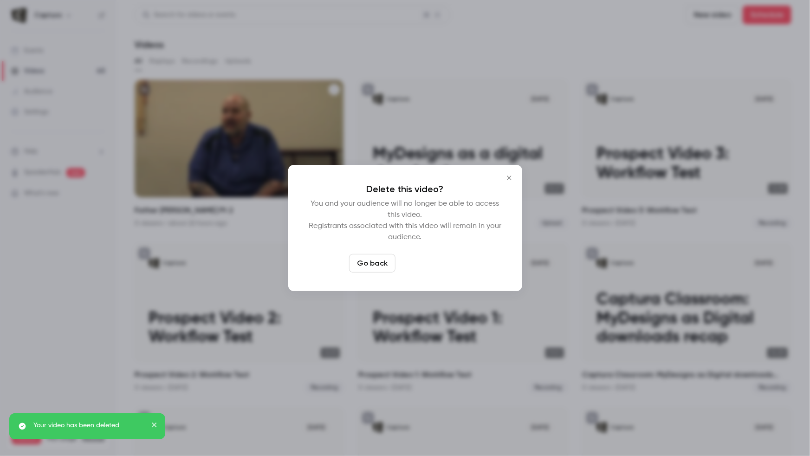
click at [430, 260] on button "Delete video" at bounding box center [430, 263] width 62 height 19
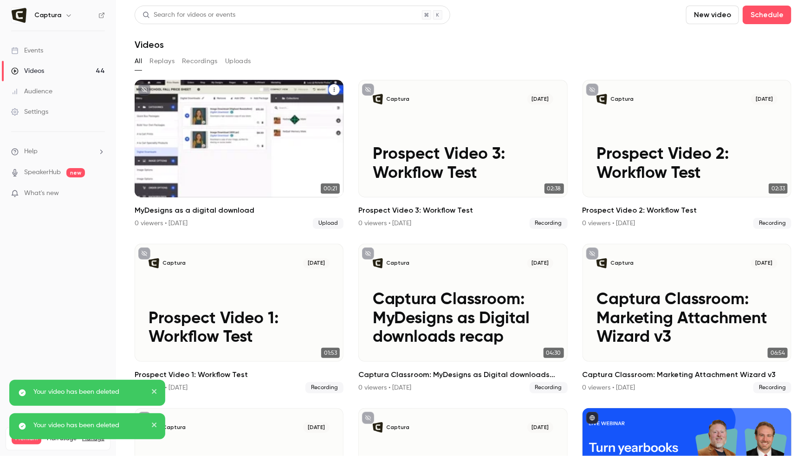
click at [331, 89] on button "MyDesigns as a digital download" at bounding box center [334, 89] width 11 height 11
click at [303, 157] on div "Delete" at bounding box center [297, 159] width 72 height 9
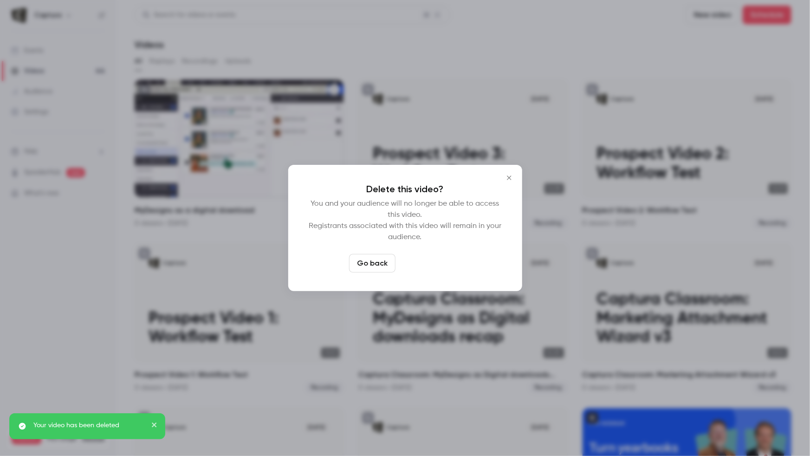
click at [435, 261] on button "Delete video" at bounding box center [430, 263] width 62 height 19
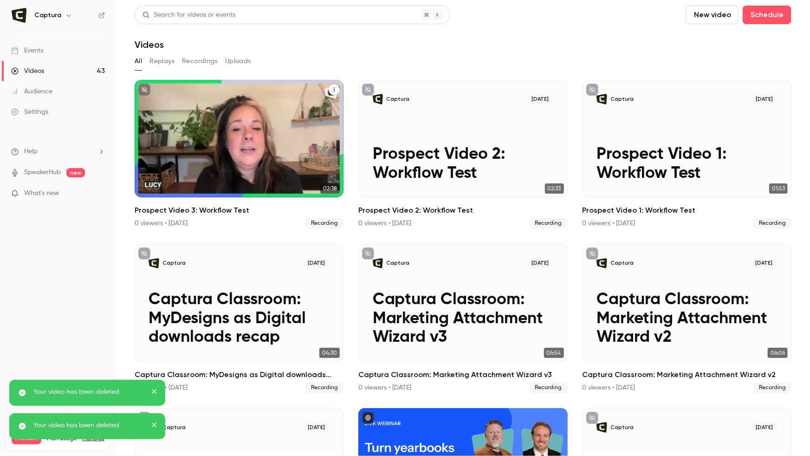
click at [333, 90] on icon "Prospect Video 3: Workflow Test" at bounding box center [335, 90] width 6 height 6
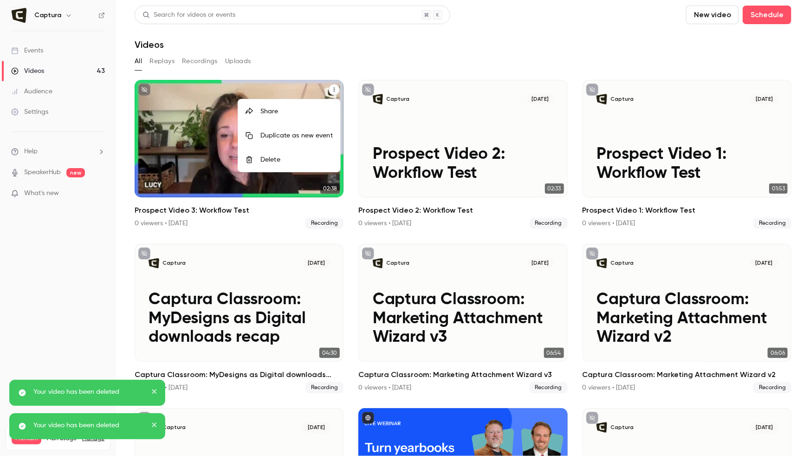
click at [339, 57] on div at bounding box center [405, 228] width 810 height 456
